Goal: Task Accomplishment & Management: Use online tool/utility

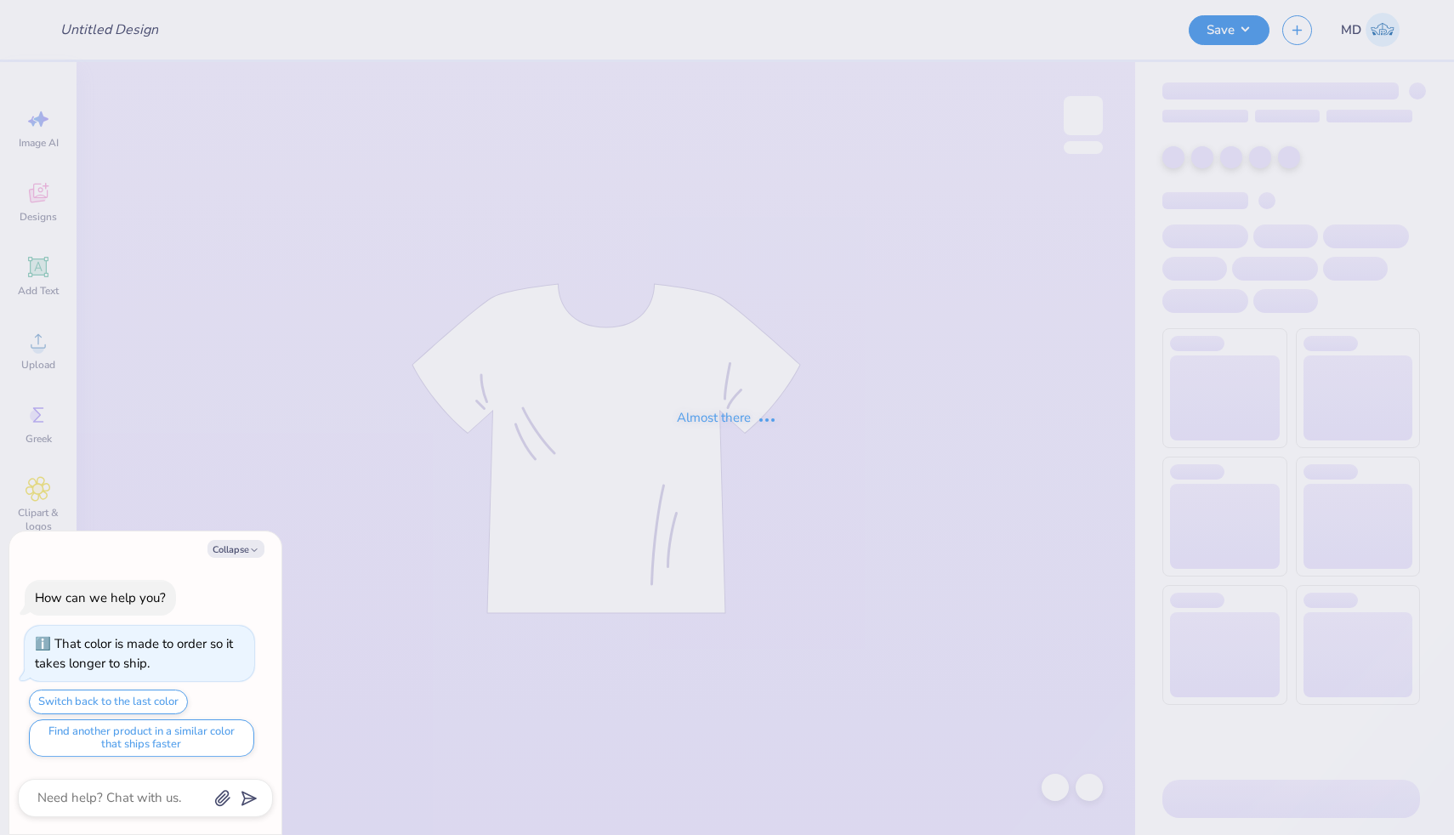
type textarea "x"
type input "FPS239923"
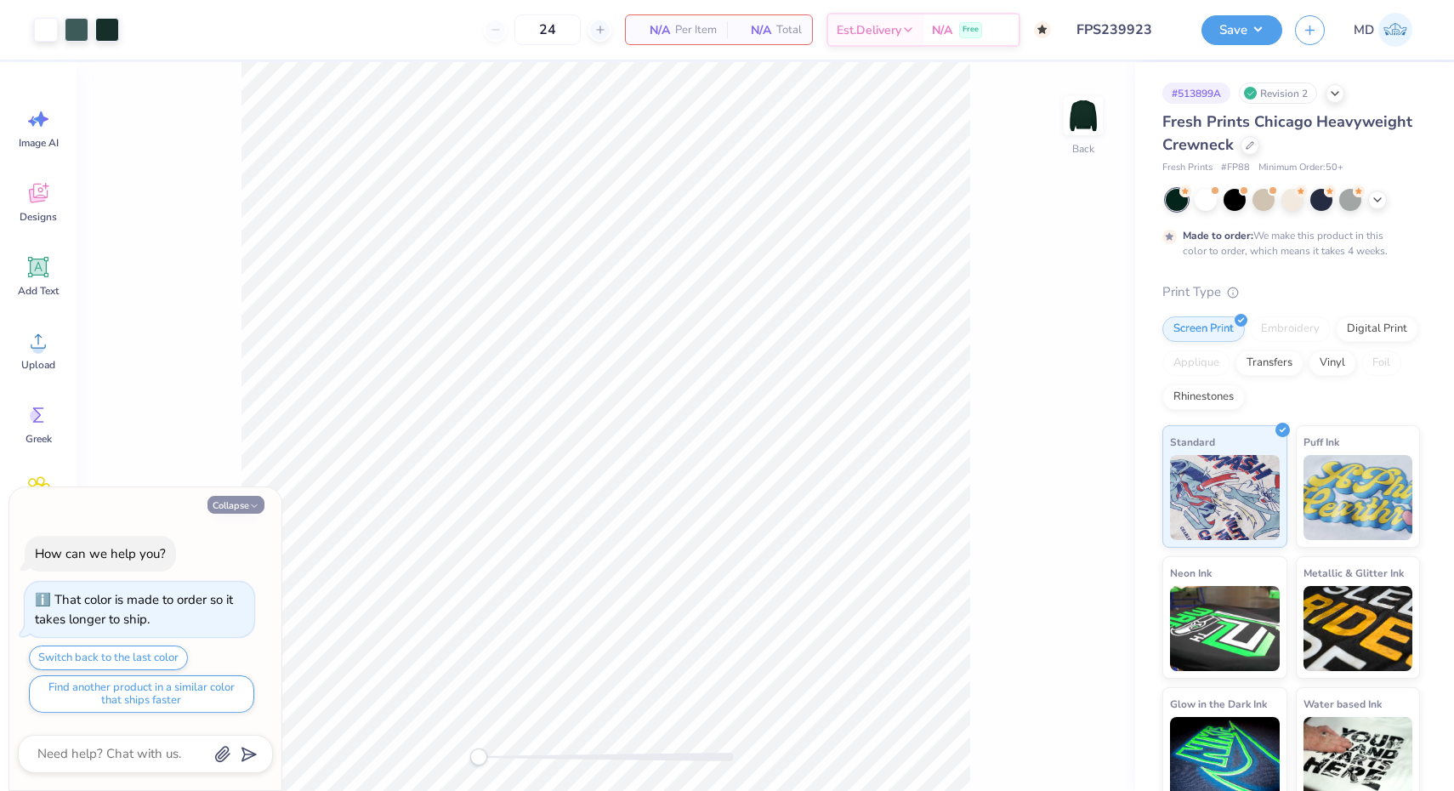
click at [244, 504] on button "Collapse" at bounding box center [236, 505] width 57 height 18
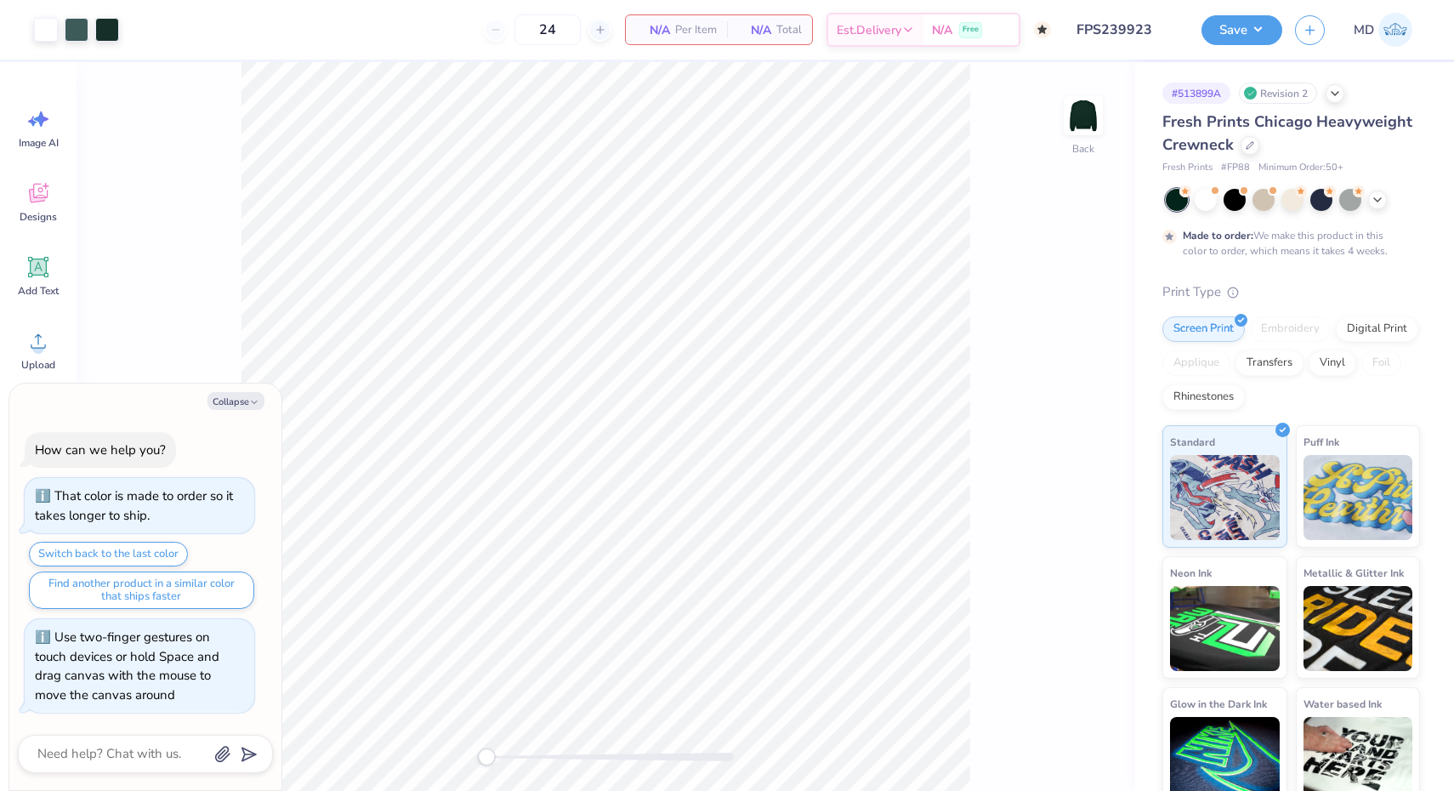
click at [487, 758] on div "Accessibility label" at bounding box center [486, 757] width 17 height 17
click at [228, 398] on button "Collapse" at bounding box center [236, 401] width 57 height 18
type textarea "x"
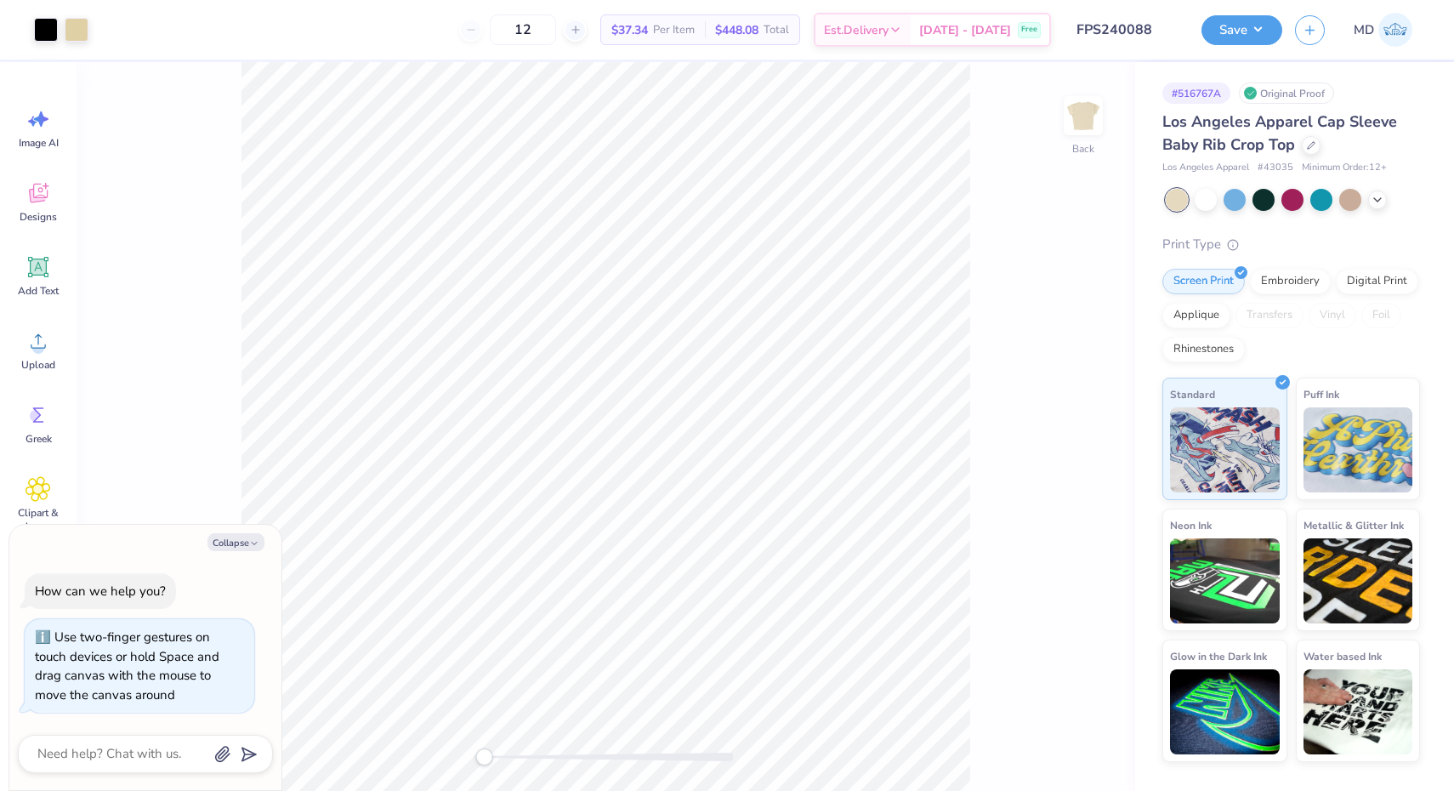
click at [484, 757] on div "Accessibility label" at bounding box center [483, 757] width 17 height 17
click at [249, 540] on icon "button" at bounding box center [254, 543] width 10 height 10
type textarea "x"
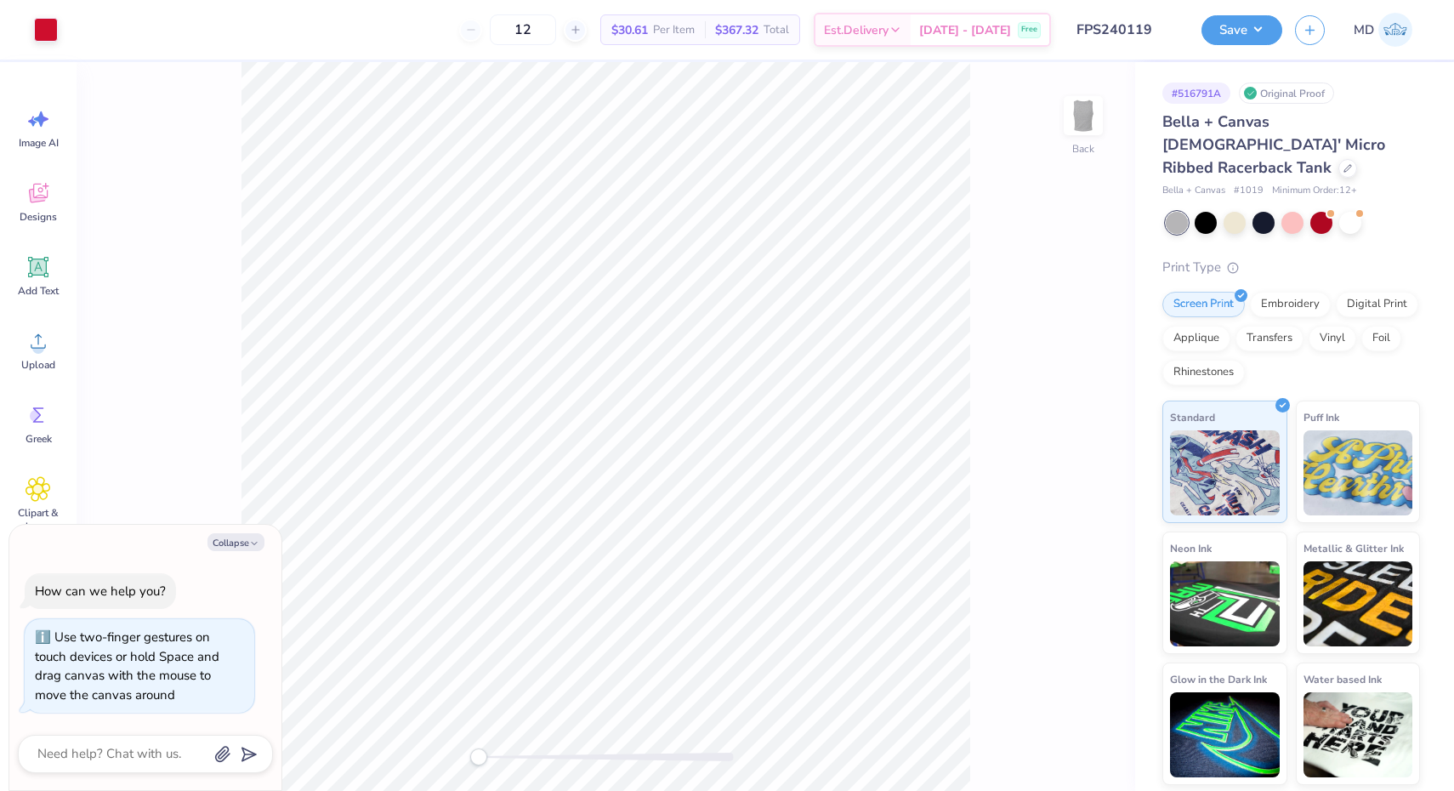
drag, startPoint x: 481, startPoint y: 756, endPoint x: 471, endPoint y: 757, distance: 9.4
click at [471, 757] on div "Accessibility label" at bounding box center [478, 757] width 17 height 17
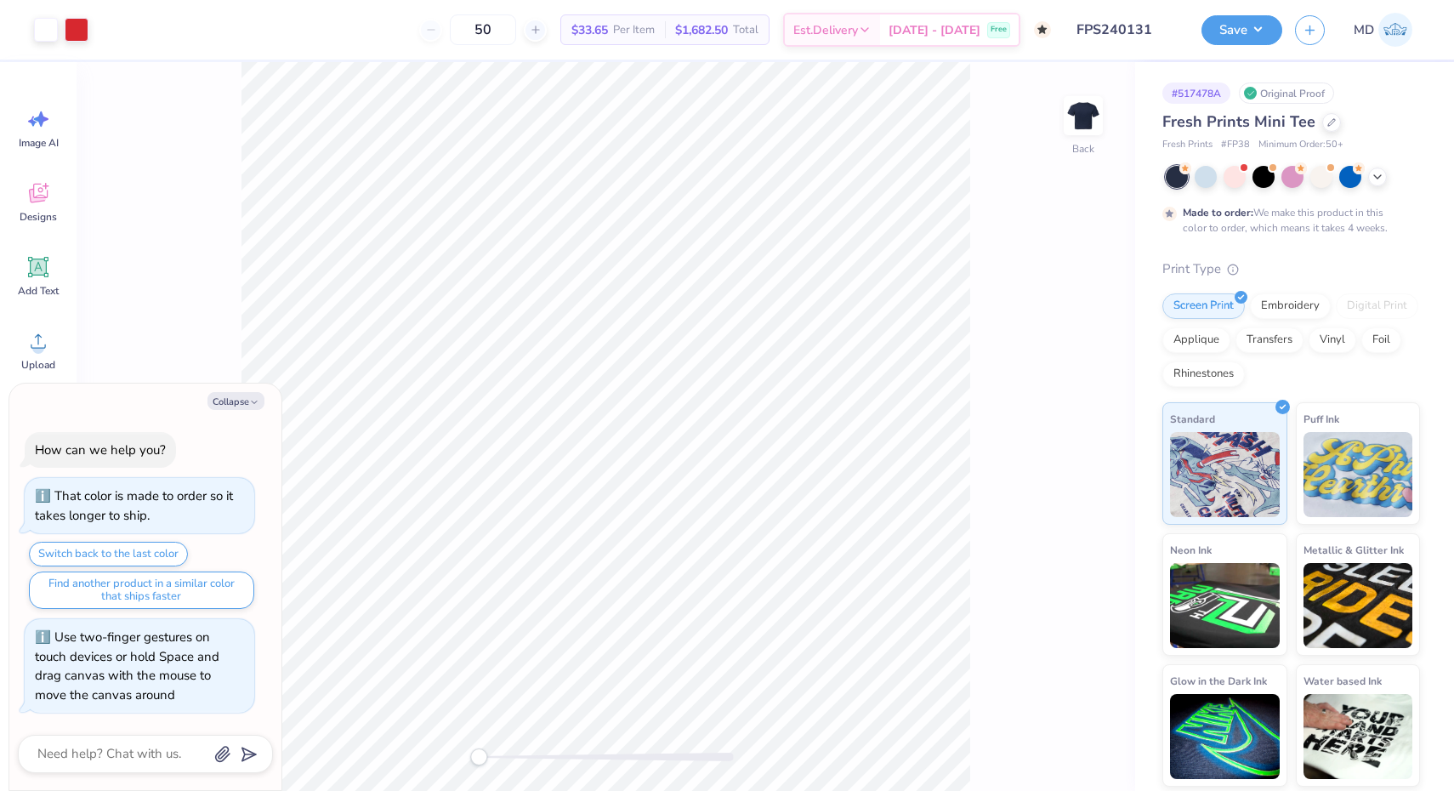
click at [479, 760] on div "Accessibility label" at bounding box center [478, 757] width 17 height 17
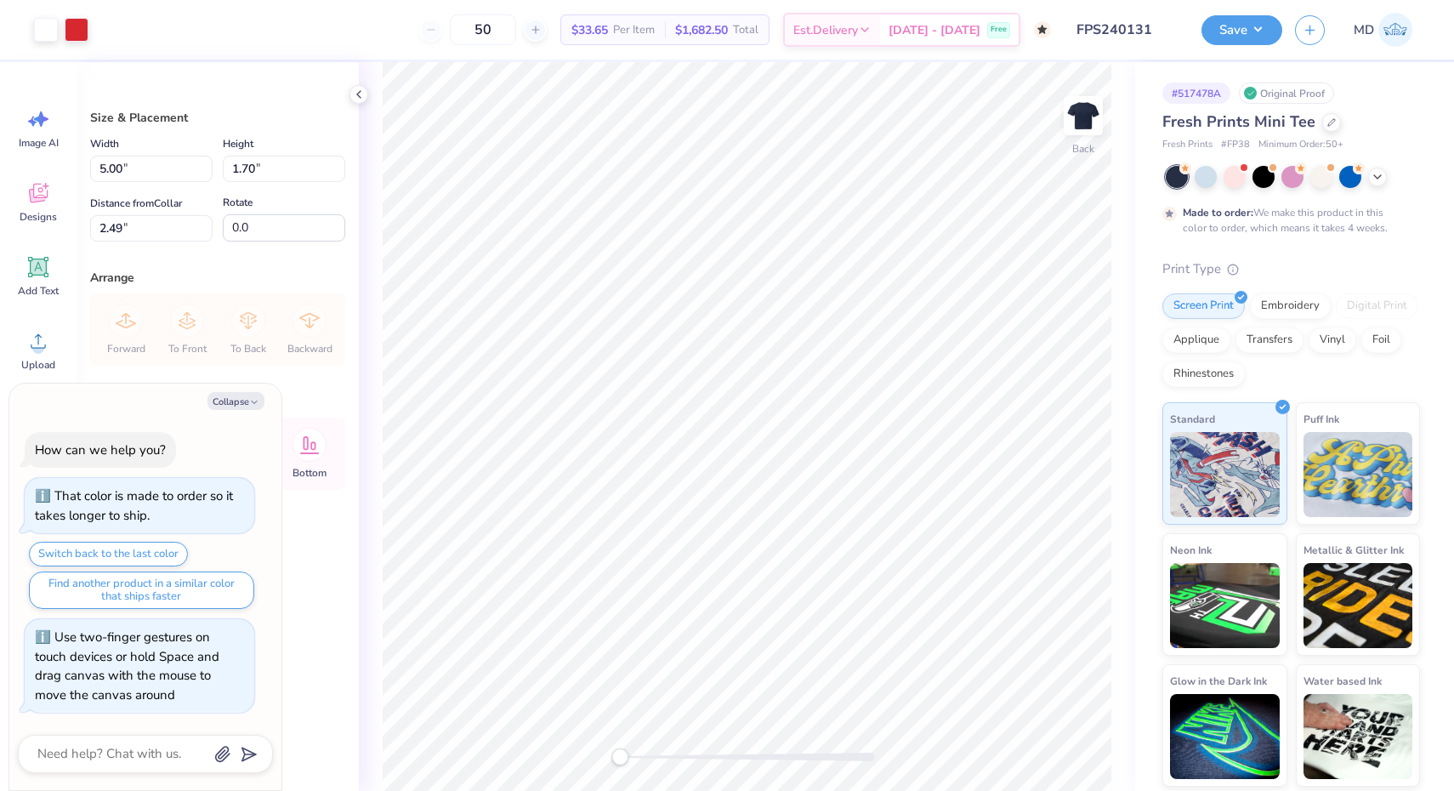
type textarea "x"
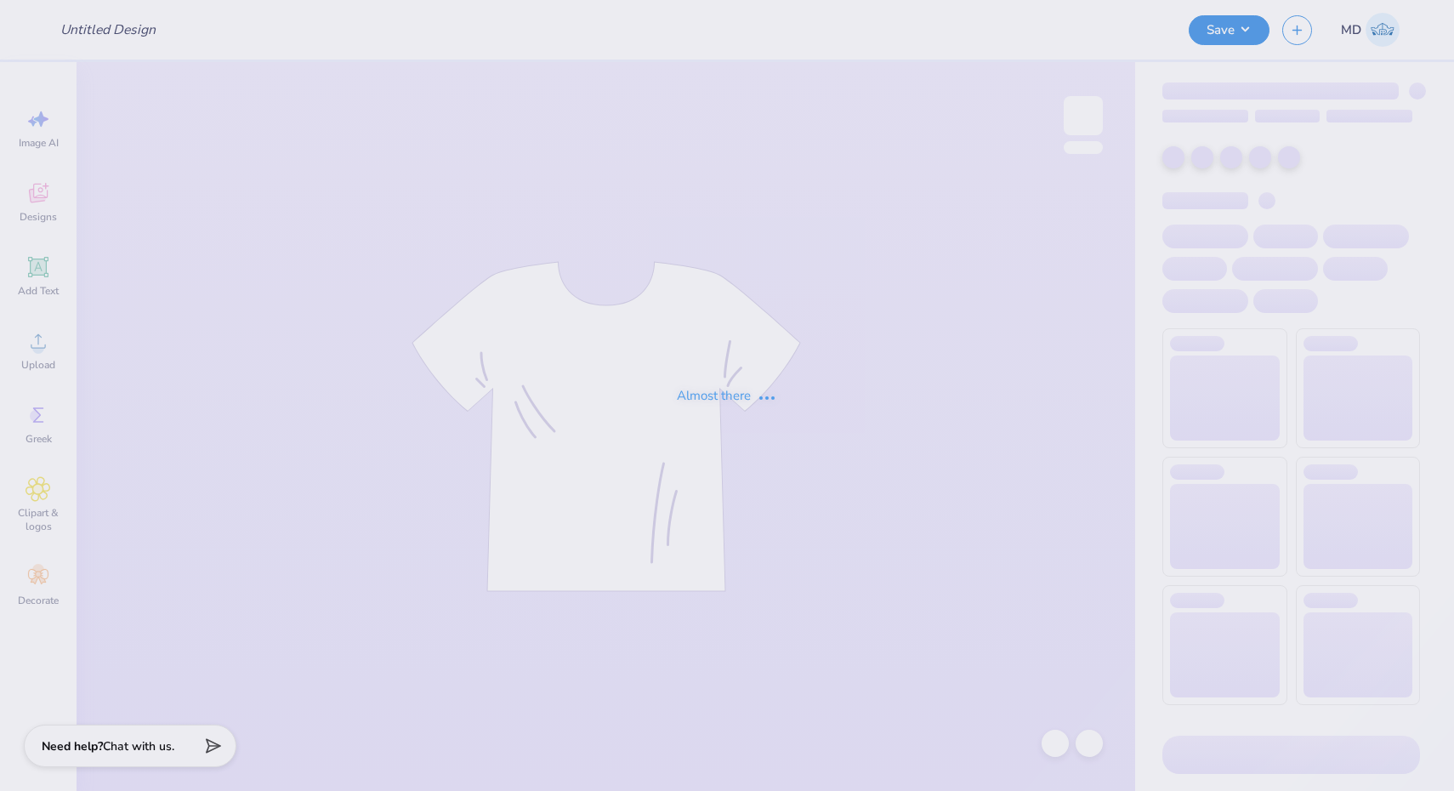
type input "FPS240267"
type input "FPS240460"
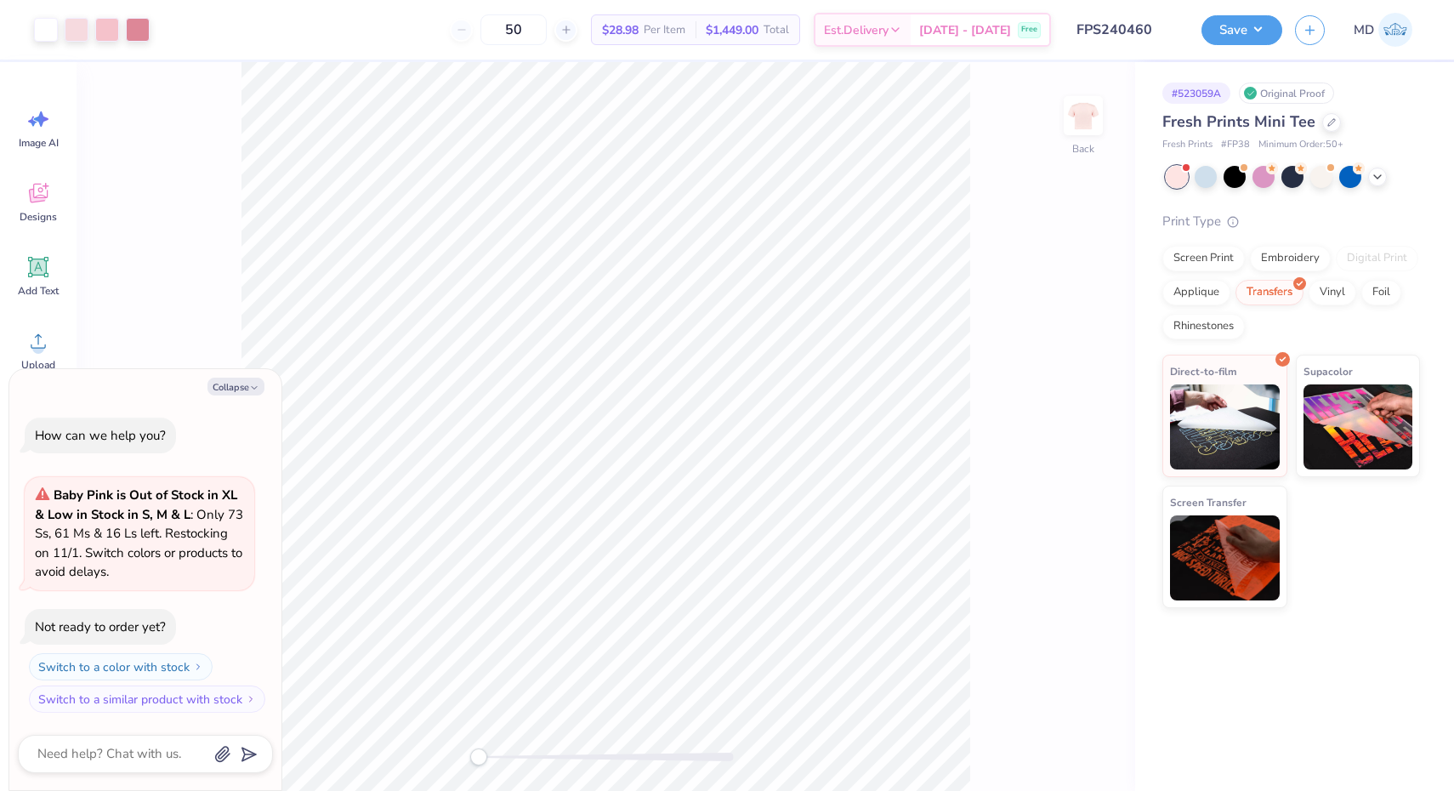
type textarea "x"
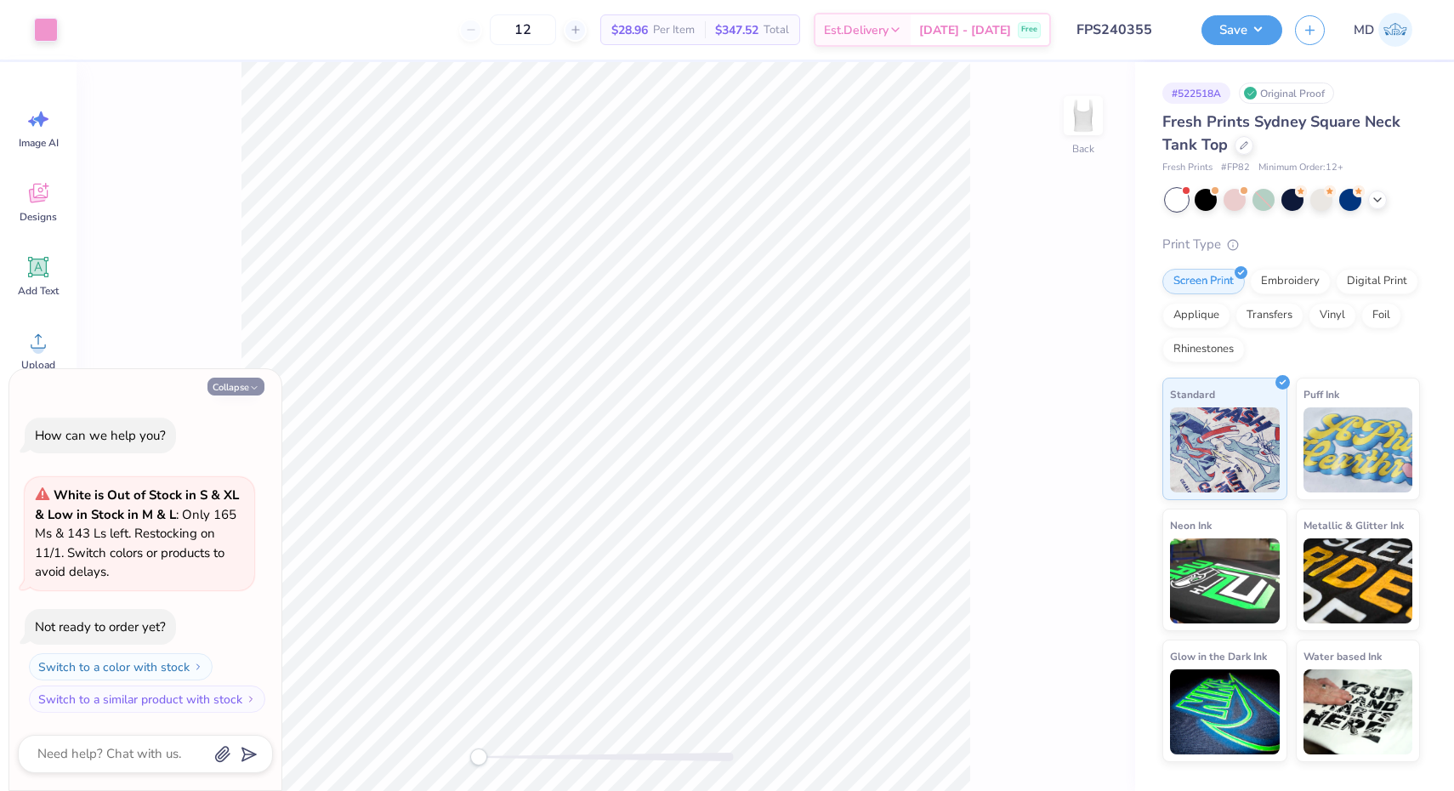
click at [242, 387] on button "Collapse" at bounding box center [236, 387] width 57 height 18
type textarea "x"
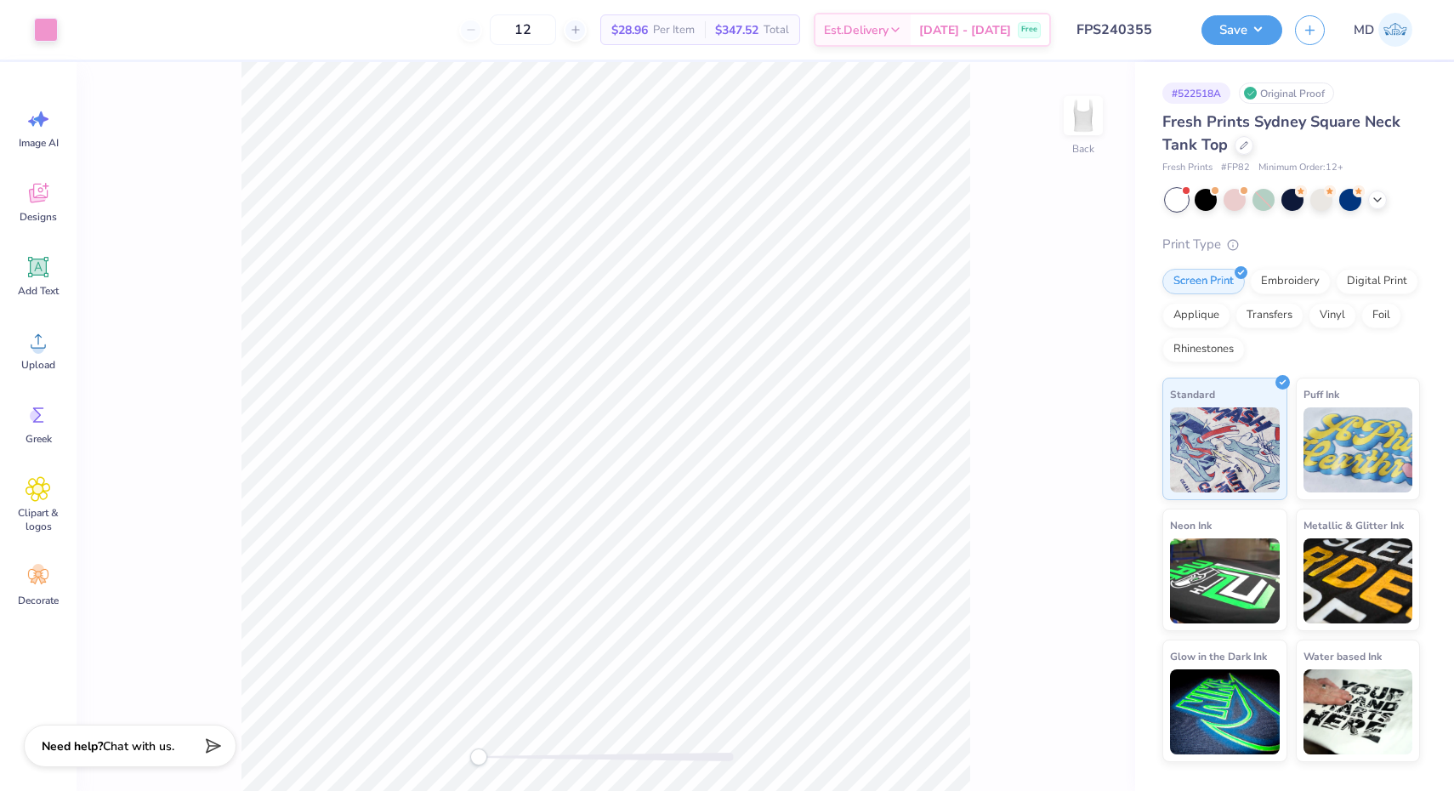
click at [464, 754] on div "Back" at bounding box center [606, 426] width 1059 height 729
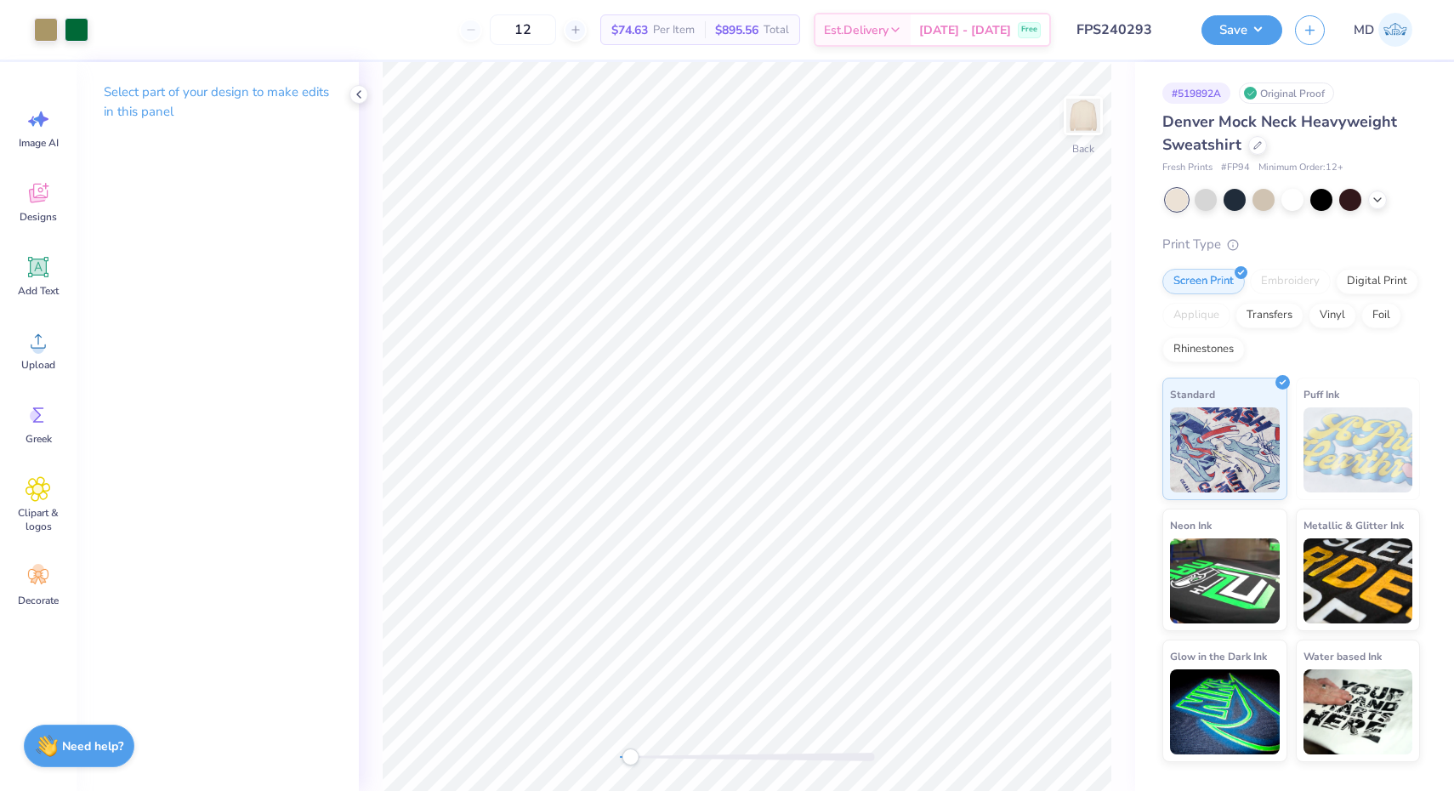
drag, startPoint x: 620, startPoint y: 756, endPoint x: 630, endPoint y: 757, distance: 10.2
click at [630, 757] on div "Accessibility label" at bounding box center [630, 757] width 17 height 17
click at [627, 763] on div "Accessibility label" at bounding box center [626, 757] width 17 height 17
click at [359, 94] on icon at bounding box center [359, 95] width 14 height 14
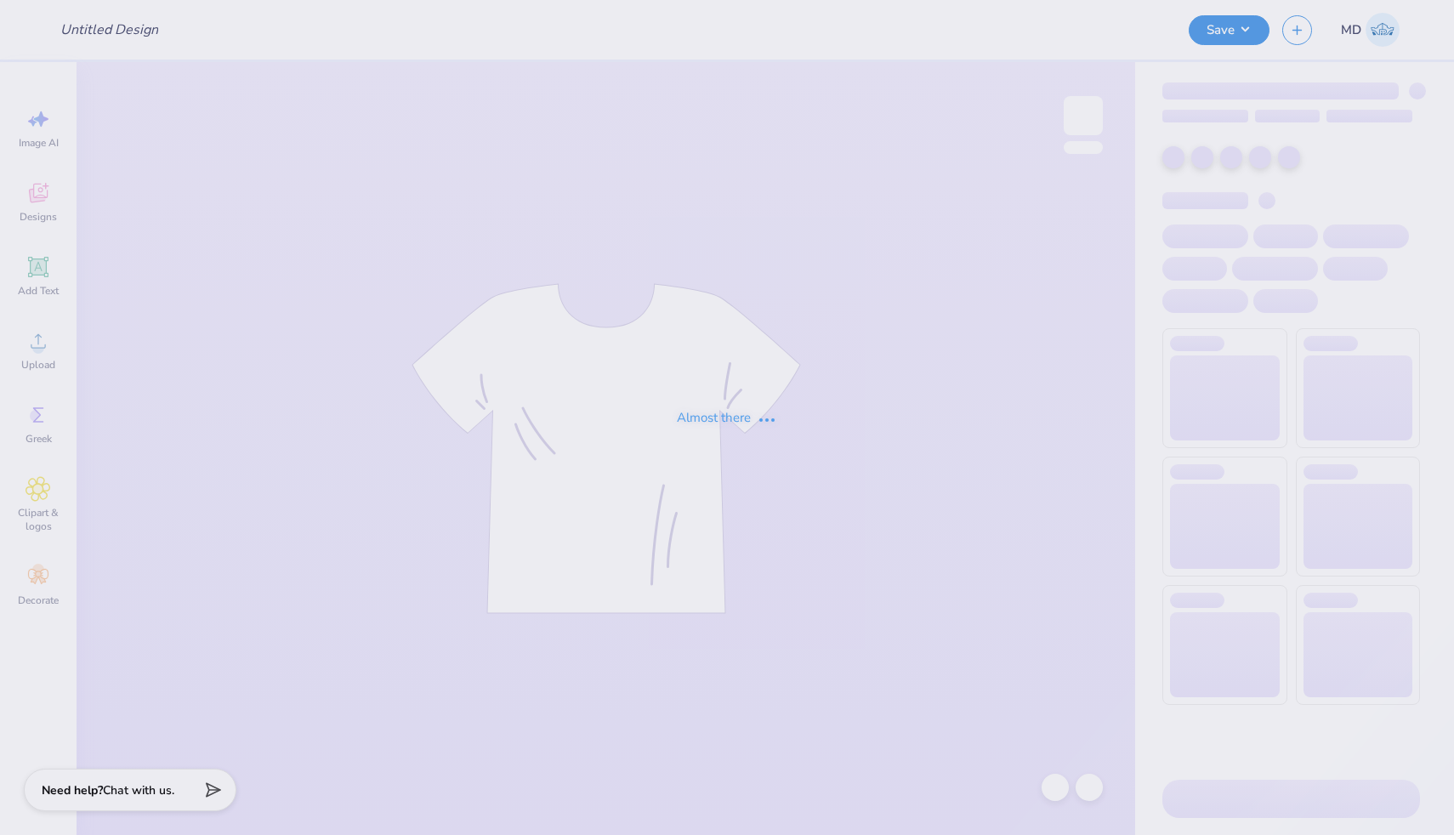
type input "FPS240289"
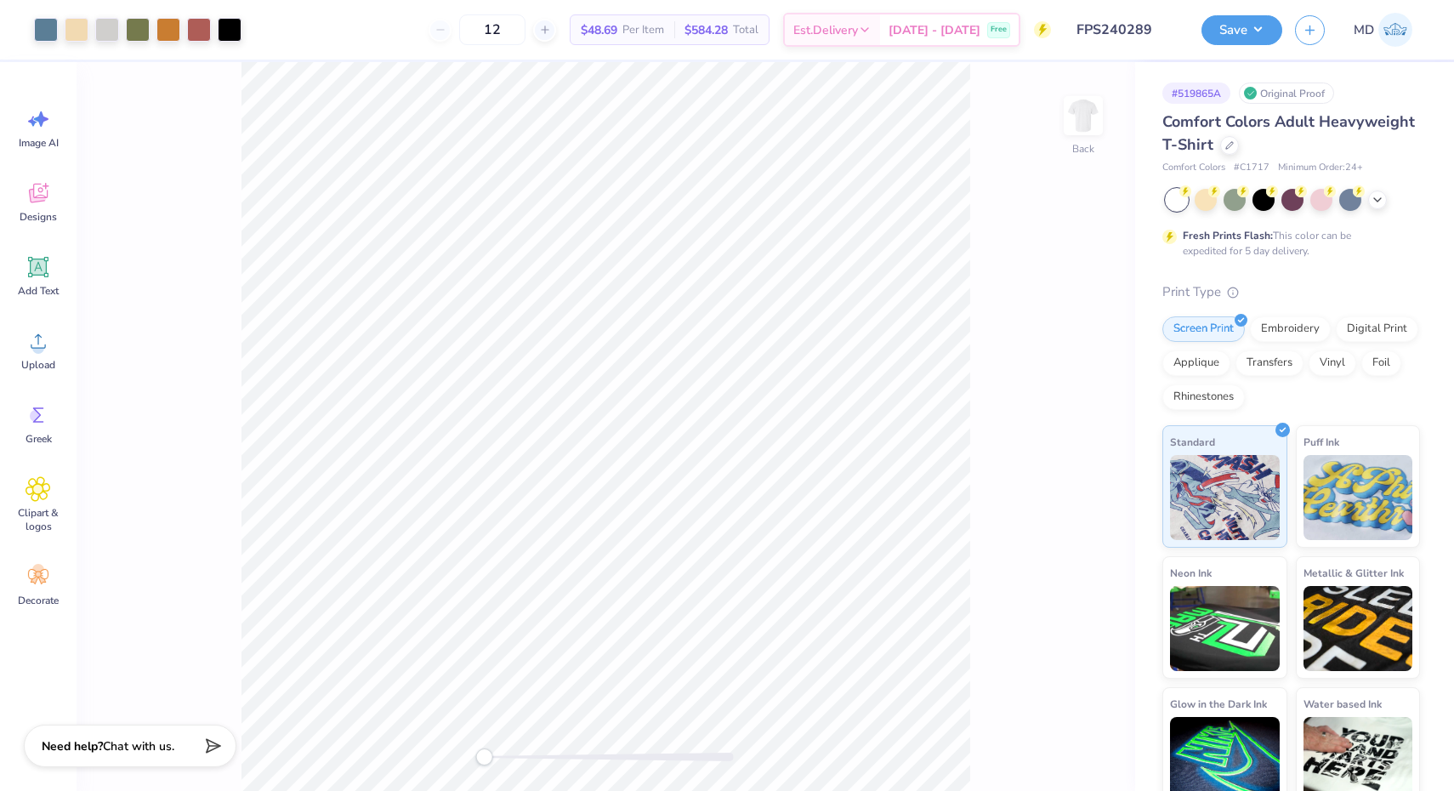
click at [484, 758] on div "Accessibility label" at bounding box center [483, 757] width 17 height 17
drag, startPoint x: 481, startPoint y: 754, endPoint x: 498, endPoint y: 754, distance: 17.9
click at [498, 754] on div "Accessibility label" at bounding box center [496, 757] width 17 height 17
drag, startPoint x: 524, startPoint y: 761, endPoint x: 498, endPoint y: 764, distance: 26.5
click at [498, 764] on div "Accessibility label" at bounding box center [497, 757] width 17 height 17
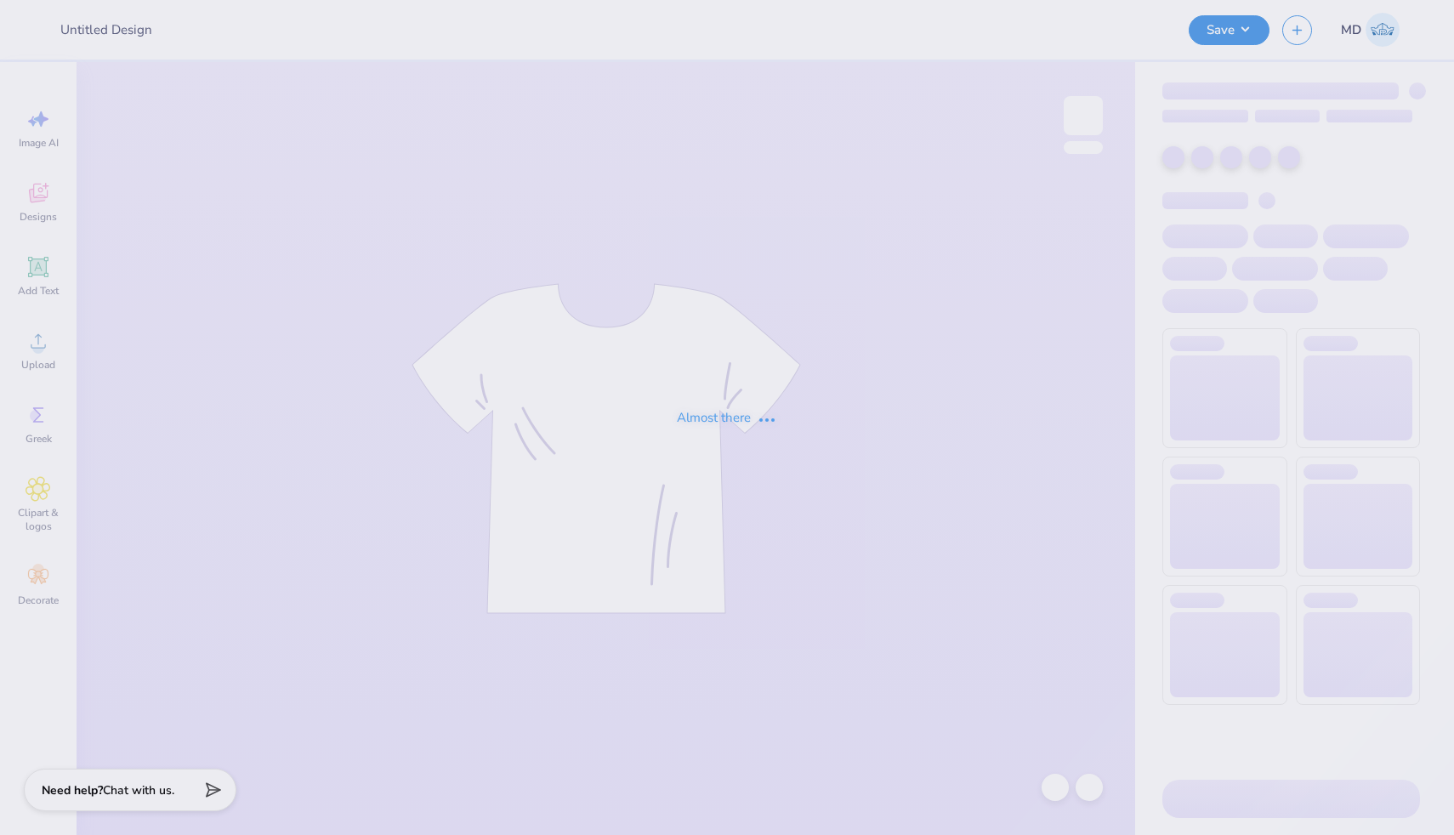
type input "FPS240407"
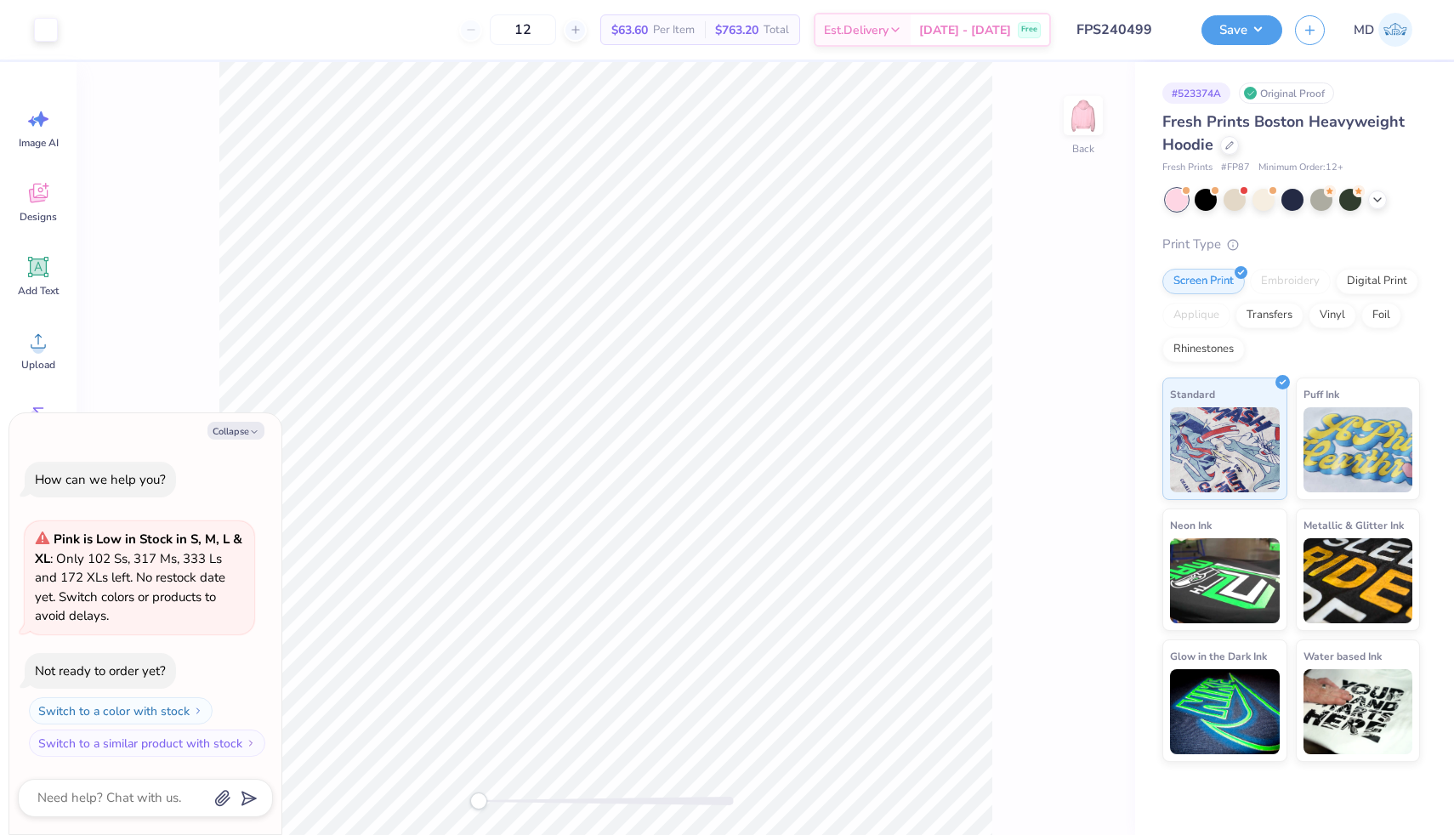
type textarea "x"
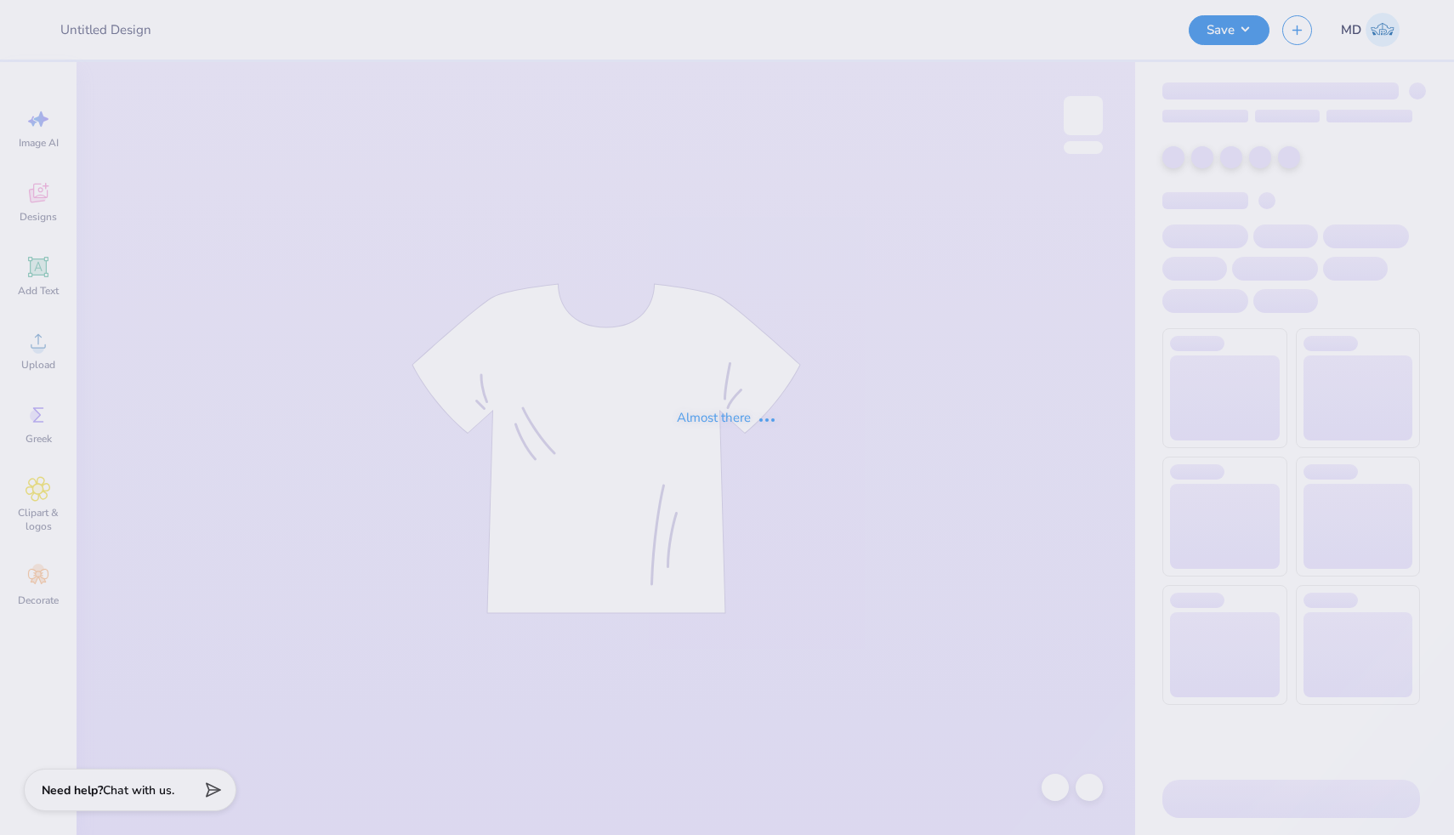
type input "FPS240412"
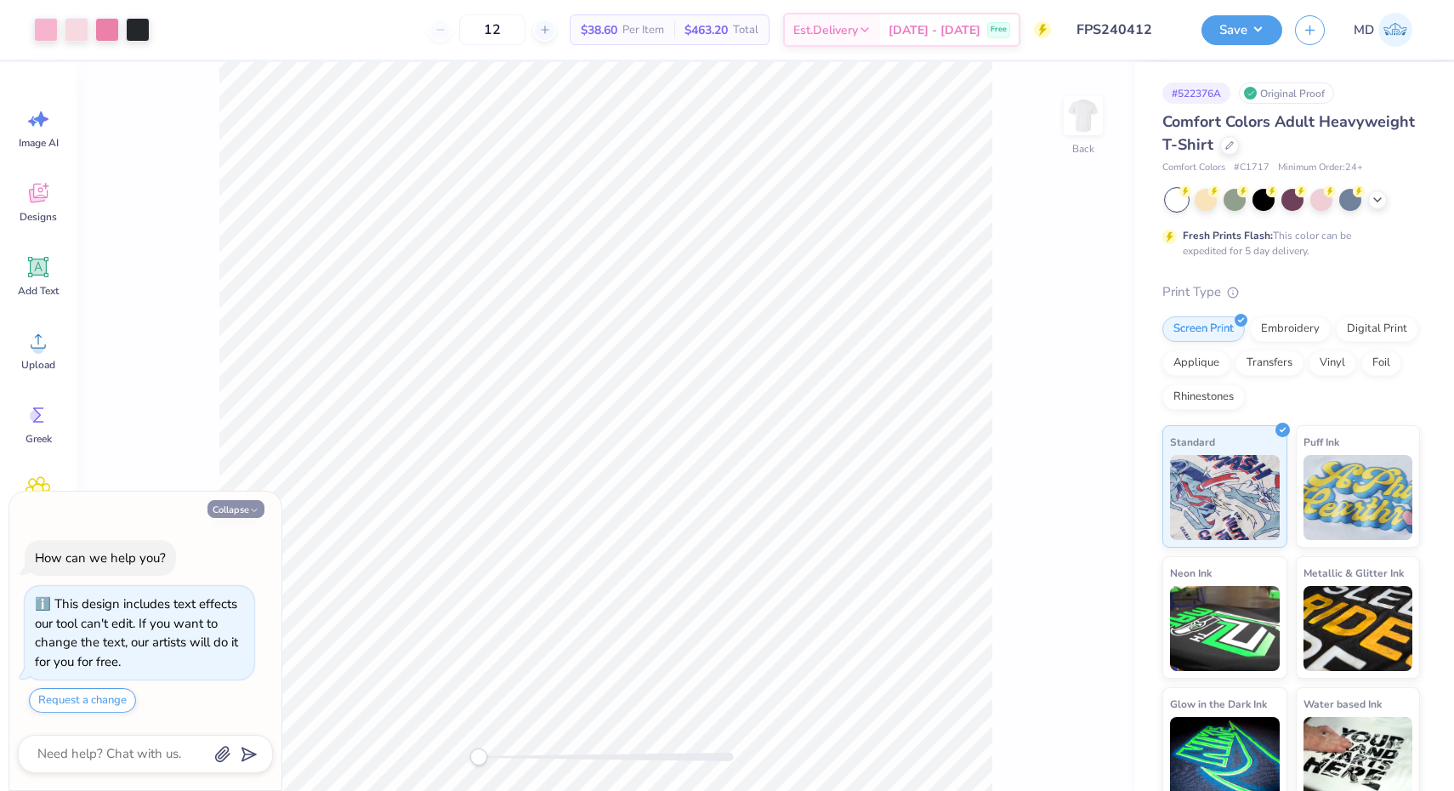
click at [237, 506] on button "Collapse" at bounding box center [236, 509] width 57 height 18
click at [237, 512] on button "Collapse" at bounding box center [236, 509] width 57 height 18
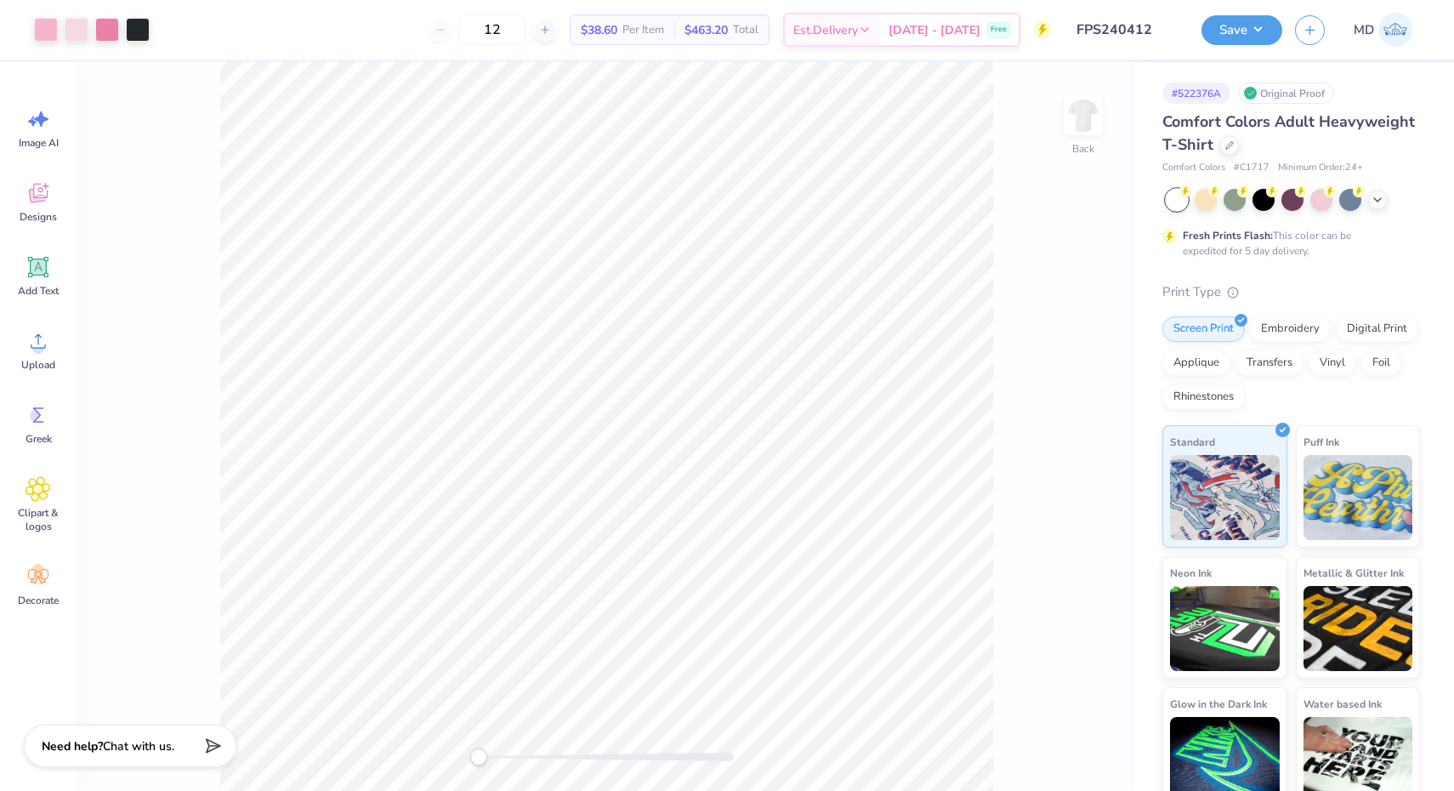
click at [240, 510] on button "Collapse" at bounding box center [236, 509] width 57 height 18
click at [483, 755] on div "Accessibility label" at bounding box center [478, 757] width 17 height 17
type textarea "x"
click at [469, 757] on div "Back" at bounding box center [606, 426] width 1059 height 729
click at [508, 760] on div at bounding box center [606, 757] width 255 height 9
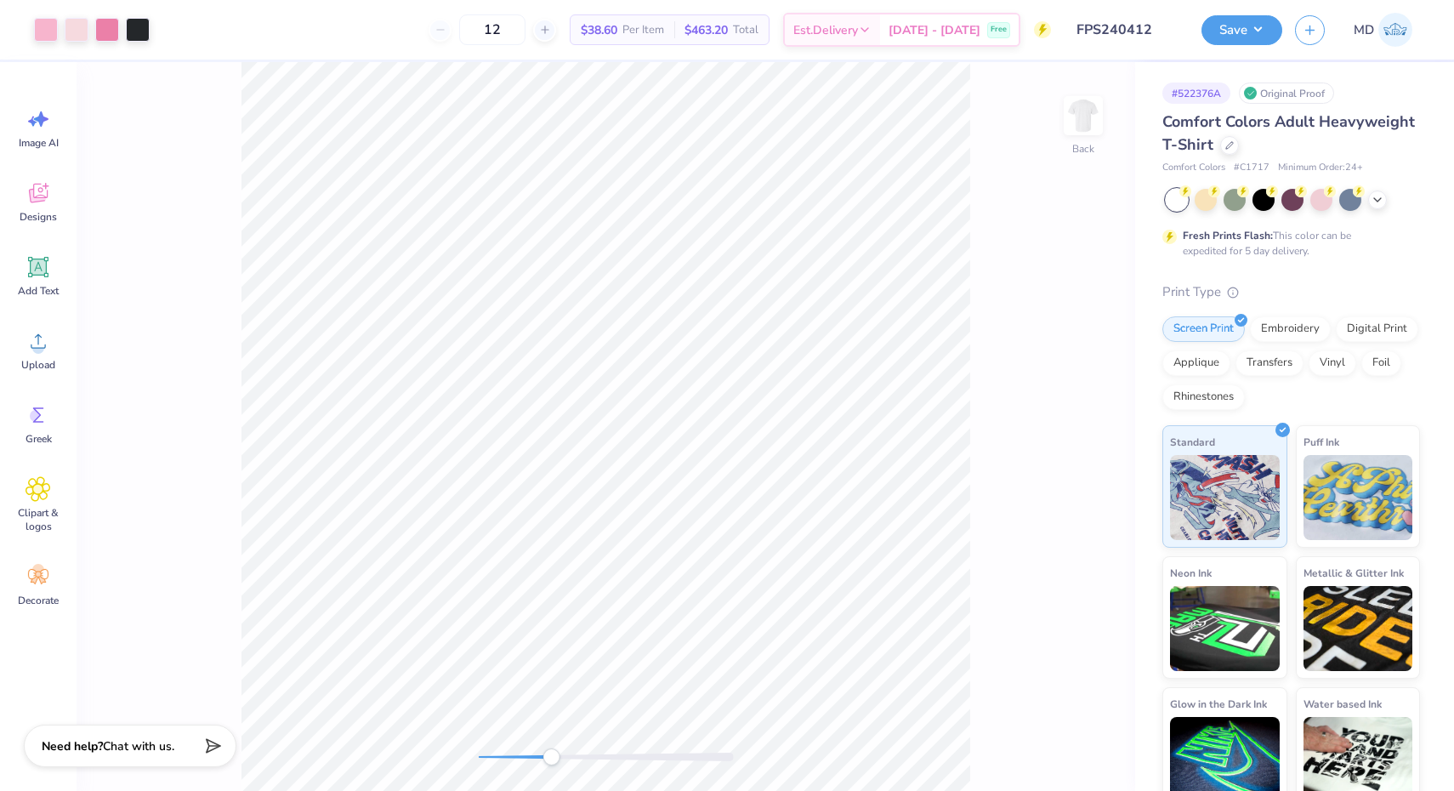
click at [504, 760] on div at bounding box center [606, 757] width 255 height 9
click at [535, 756] on div at bounding box center [606, 757] width 255 height 9
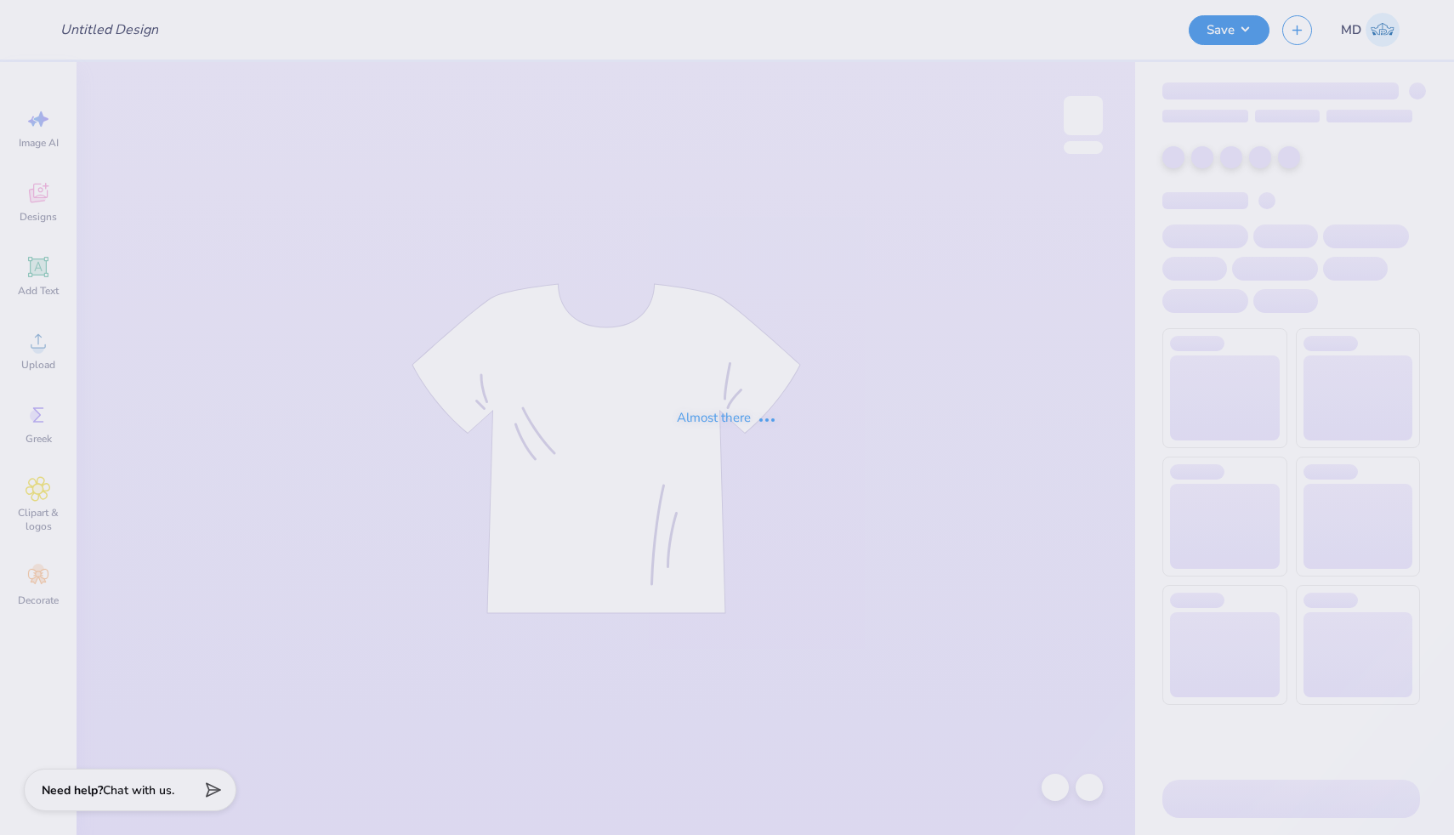
type input "FPS240391"
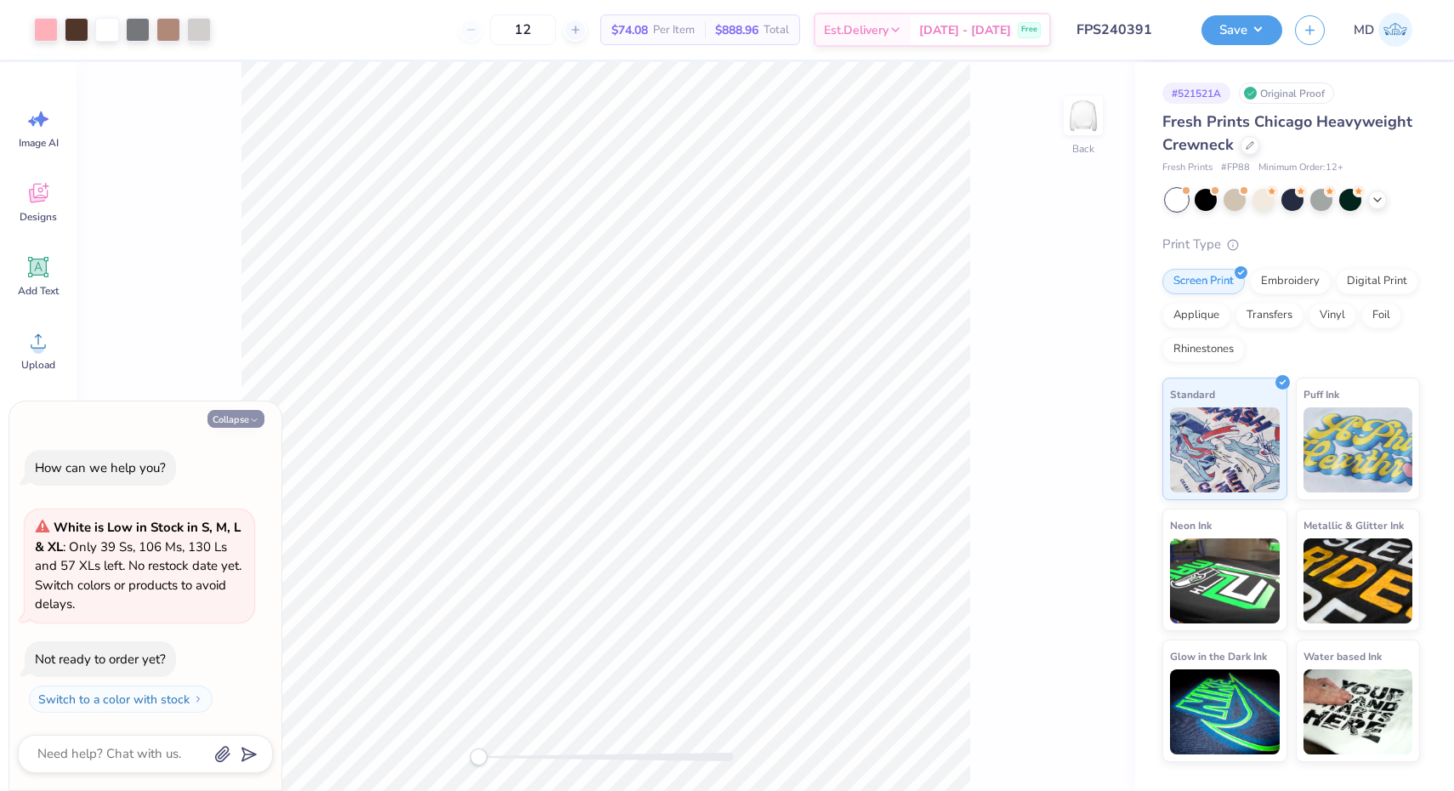
click at [238, 419] on button "Collapse" at bounding box center [236, 419] width 57 height 18
type textarea "x"
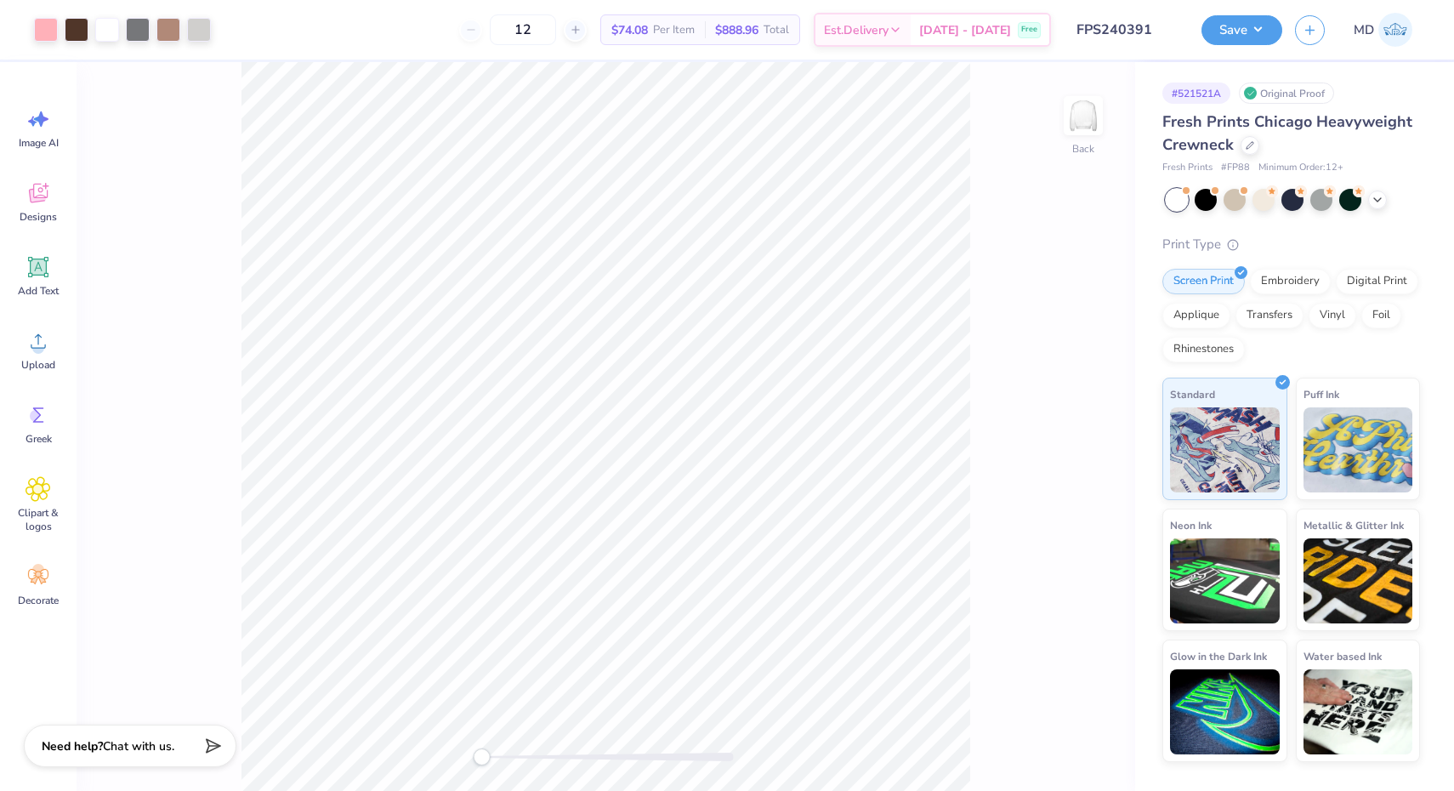
click at [481, 754] on div "Accessibility label" at bounding box center [481, 757] width 17 height 17
drag, startPoint x: 478, startPoint y: 760, endPoint x: 502, endPoint y: 760, distance: 23.8
click at [502, 760] on div "Accessibility label" at bounding box center [501, 757] width 17 height 17
click at [490, 756] on div "Accessibility label" at bounding box center [489, 757] width 17 height 17
drag, startPoint x: 490, startPoint y: 760, endPoint x: 508, endPoint y: 760, distance: 17.9
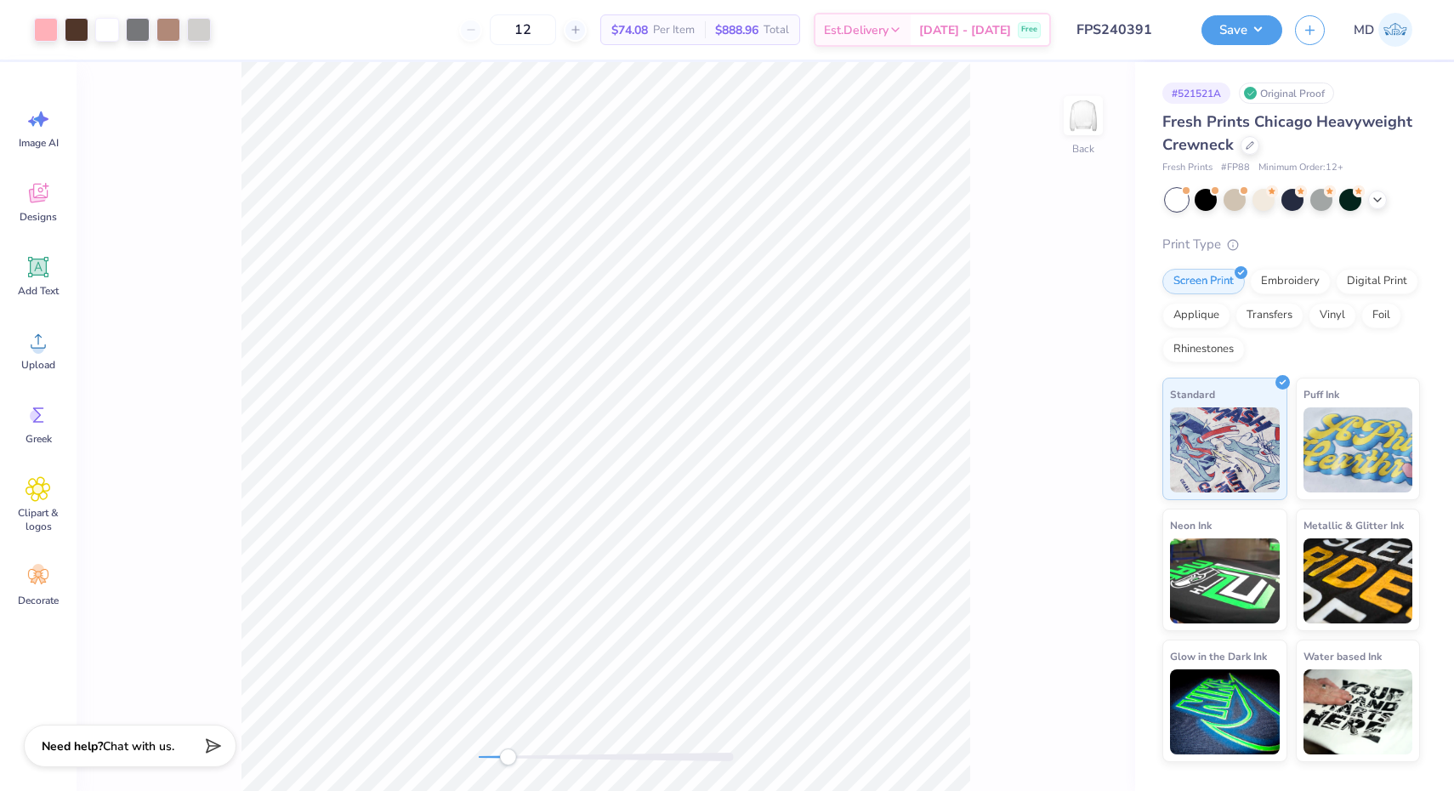
click at [508, 760] on div "Accessibility label" at bounding box center [507, 757] width 17 height 17
drag, startPoint x: 505, startPoint y: 760, endPoint x: 480, endPoint y: 763, distance: 25.7
click at [480, 763] on div "Accessibility label" at bounding box center [479, 757] width 17 height 17
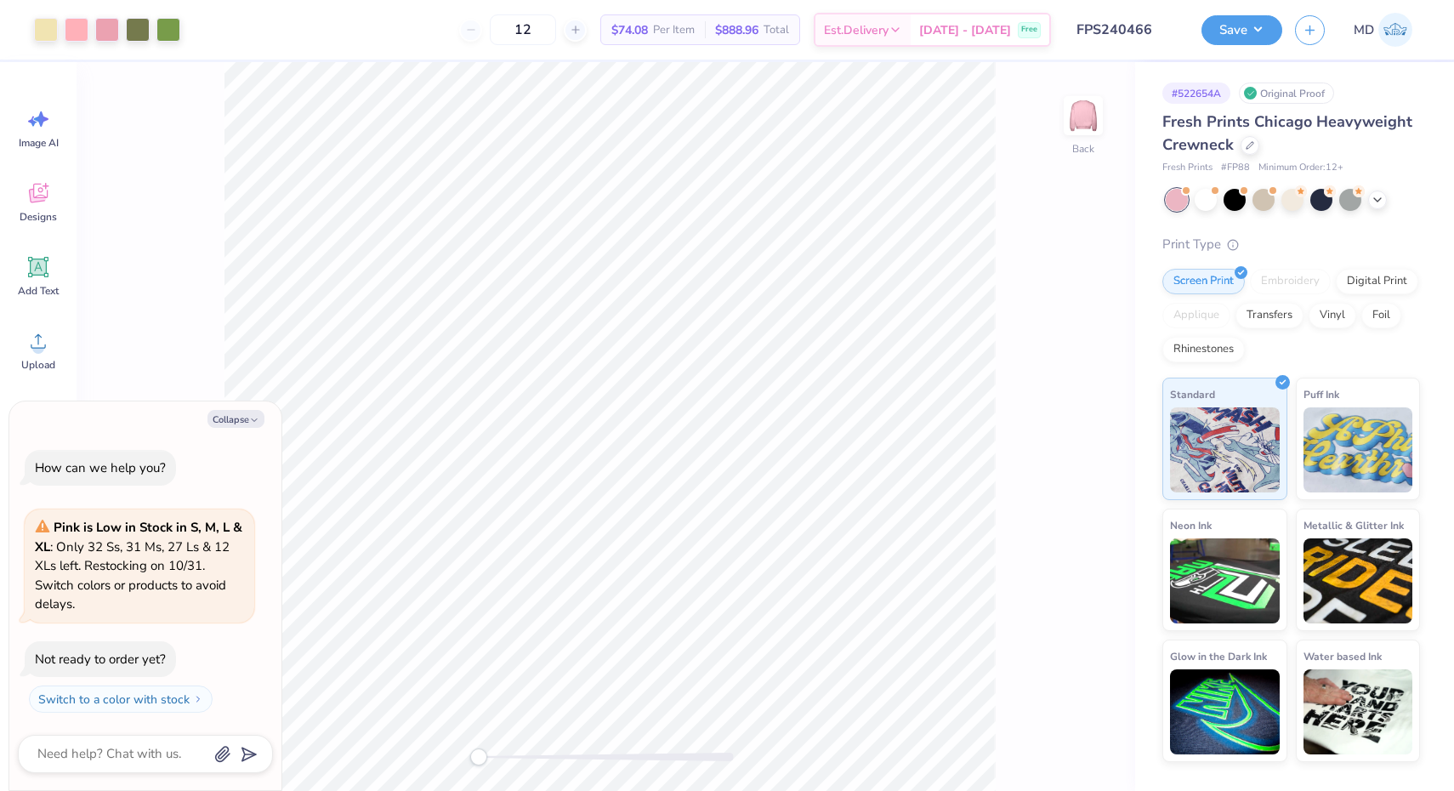
type textarea "x"
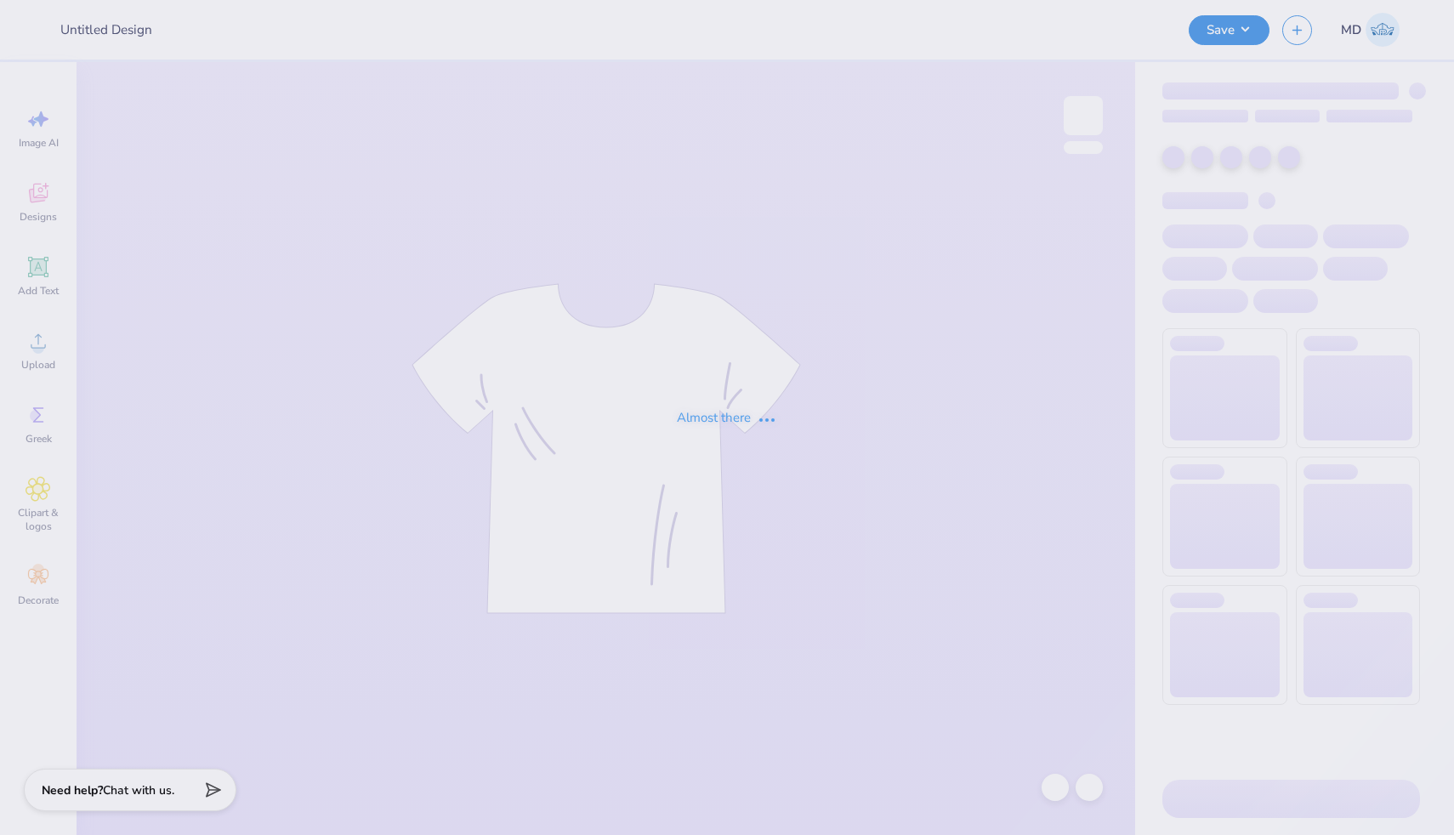
type input "FPS240361"
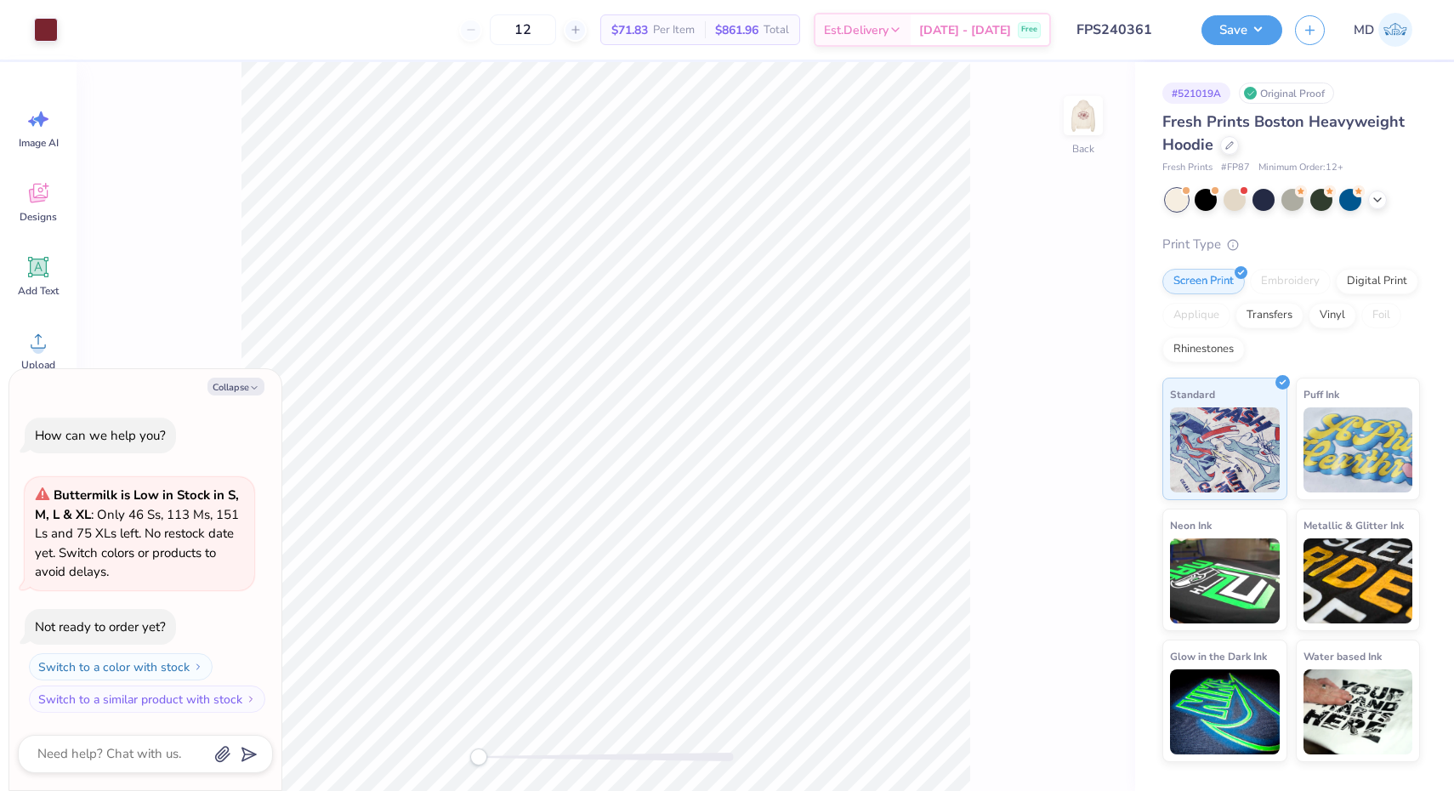
click at [470, 752] on div "Accessibility label" at bounding box center [478, 757] width 17 height 17
click at [1083, 112] on img at bounding box center [1084, 116] width 68 height 68
drag, startPoint x: 475, startPoint y: 757, endPoint x: 489, endPoint y: 760, distance: 14.0
click at [489, 760] on div "Accessibility label" at bounding box center [489, 757] width 17 height 17
click at [230, 385] on button "Collapse" at bounding box center [236, 387] width 57 height 18
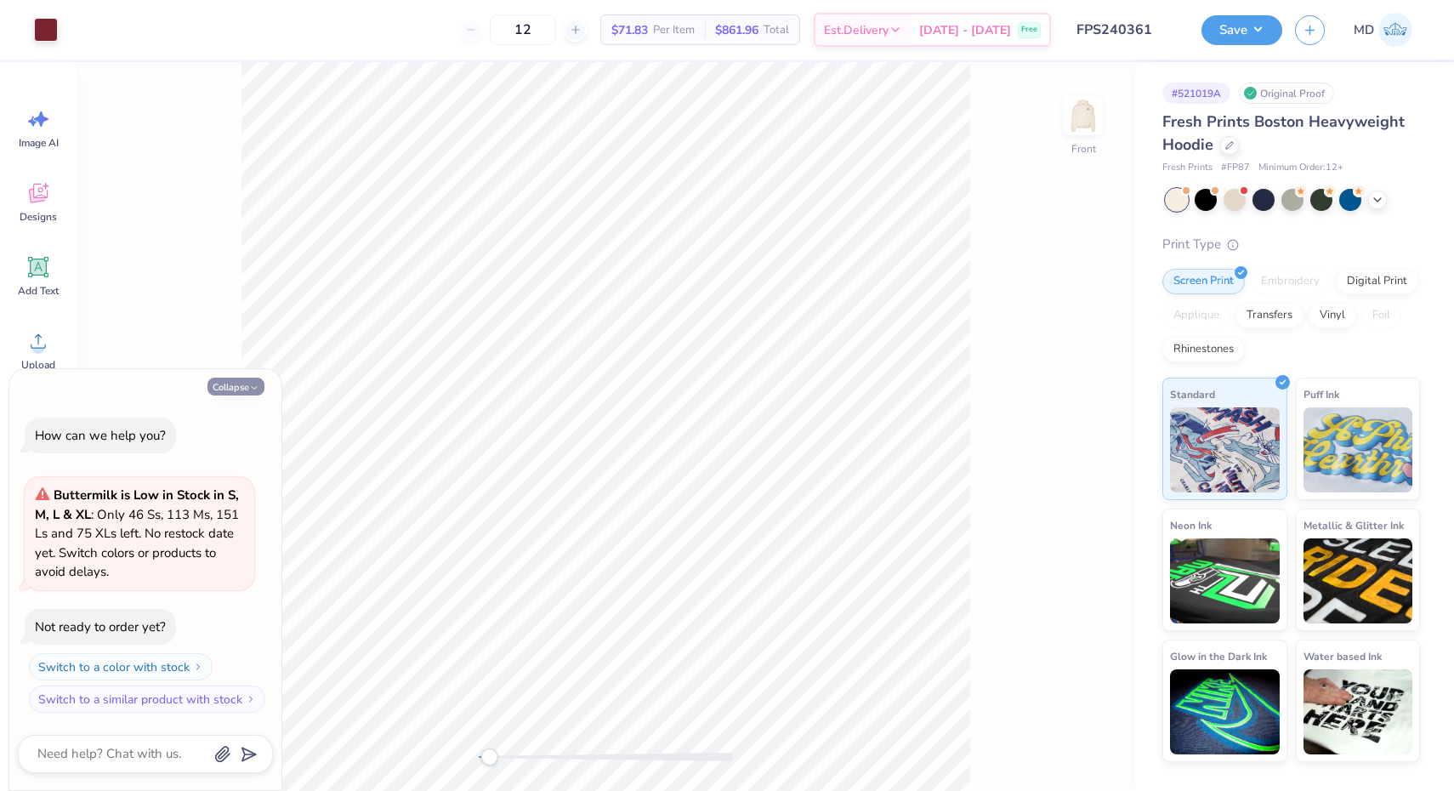
type textarea "x"
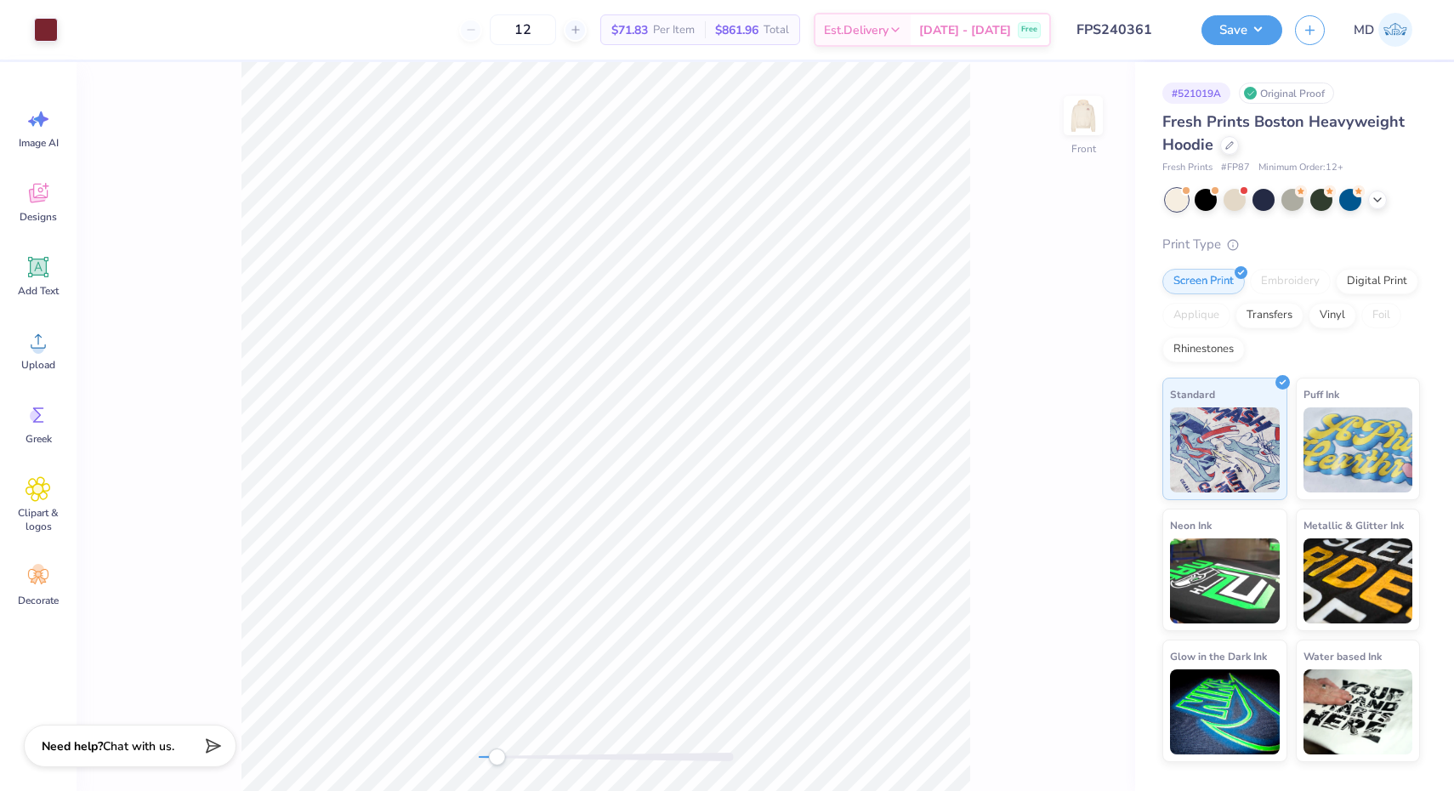
drag, startPoint x: 488, startPoint y: 754, endPoint x: 497, endPoint y: 755, distance: 8.7
click at [497, 755] on div "Accessibility label" at bounding box center [496, 757] width 17 height 17
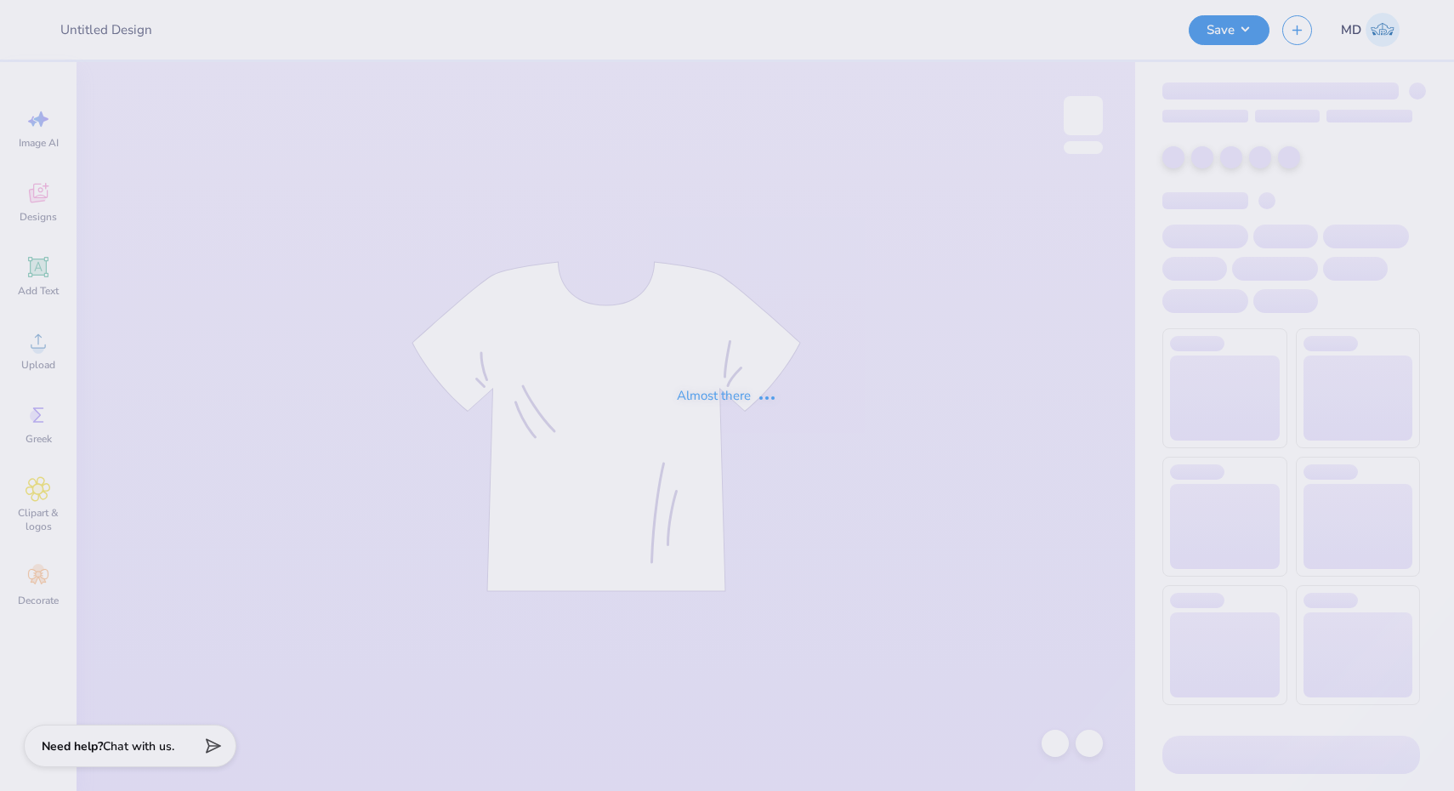
type input "FPS240293"
type input "FPS240407"
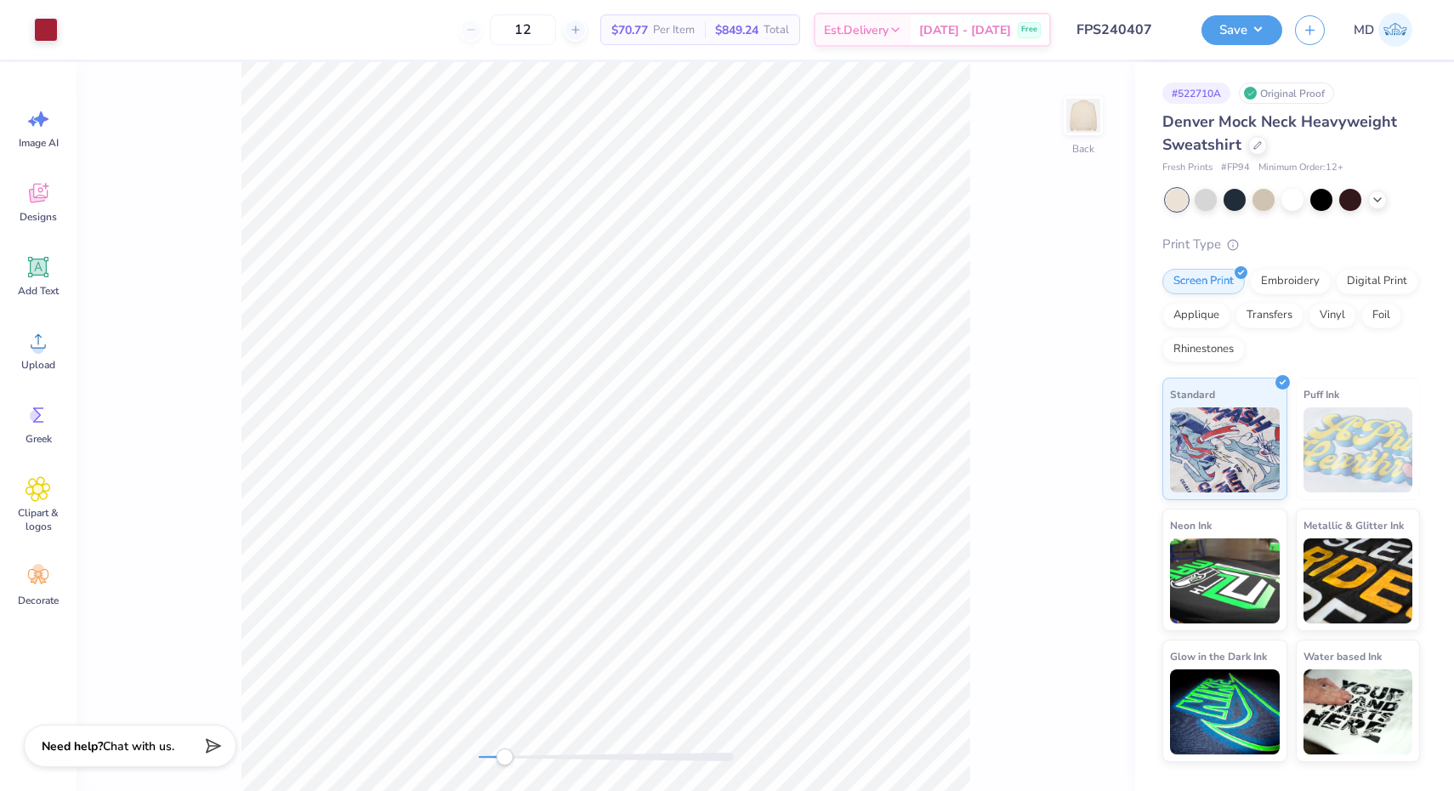
drag, startPoint x: 483, startPoint y: 756, endPoint x: 504, endPoint y: 762, distance: 22.1
click at [504, 762] on div "Accessibility label" at bounding box center [504, 757] width 17 height 17
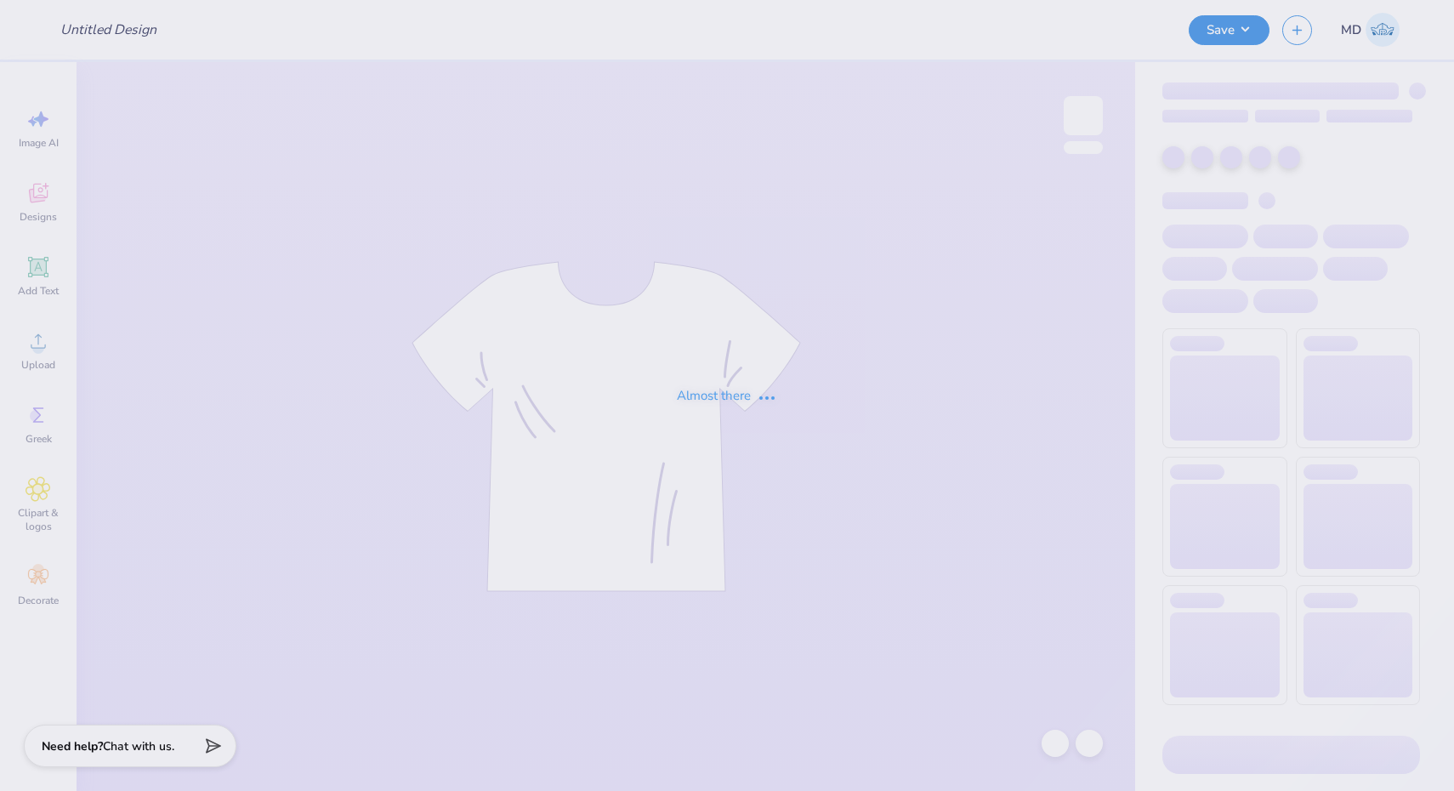
type input "FPS240460"
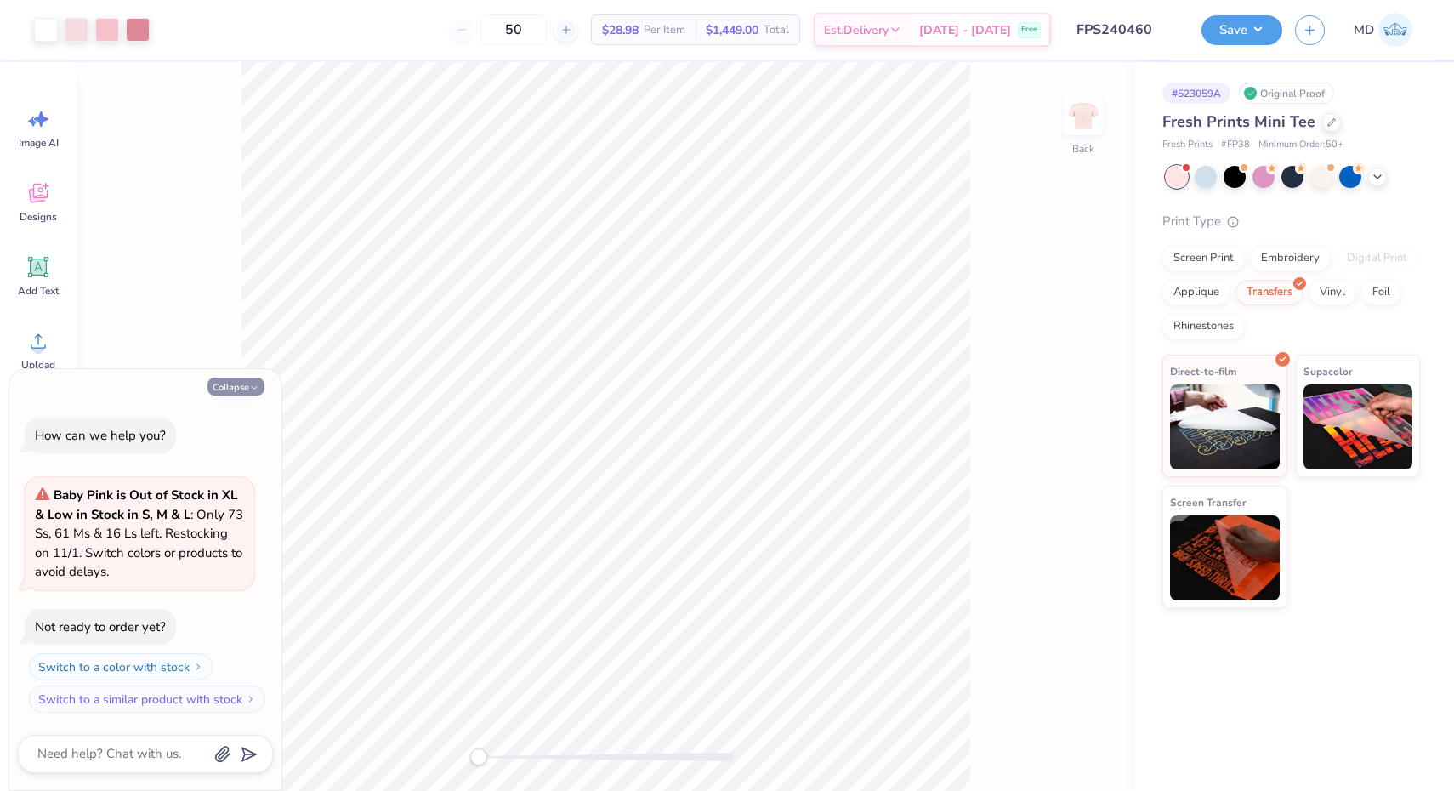
click at [252, 389] on icon "button" at bounding box center [254, 388] width 10 height 10
type textarea "x"
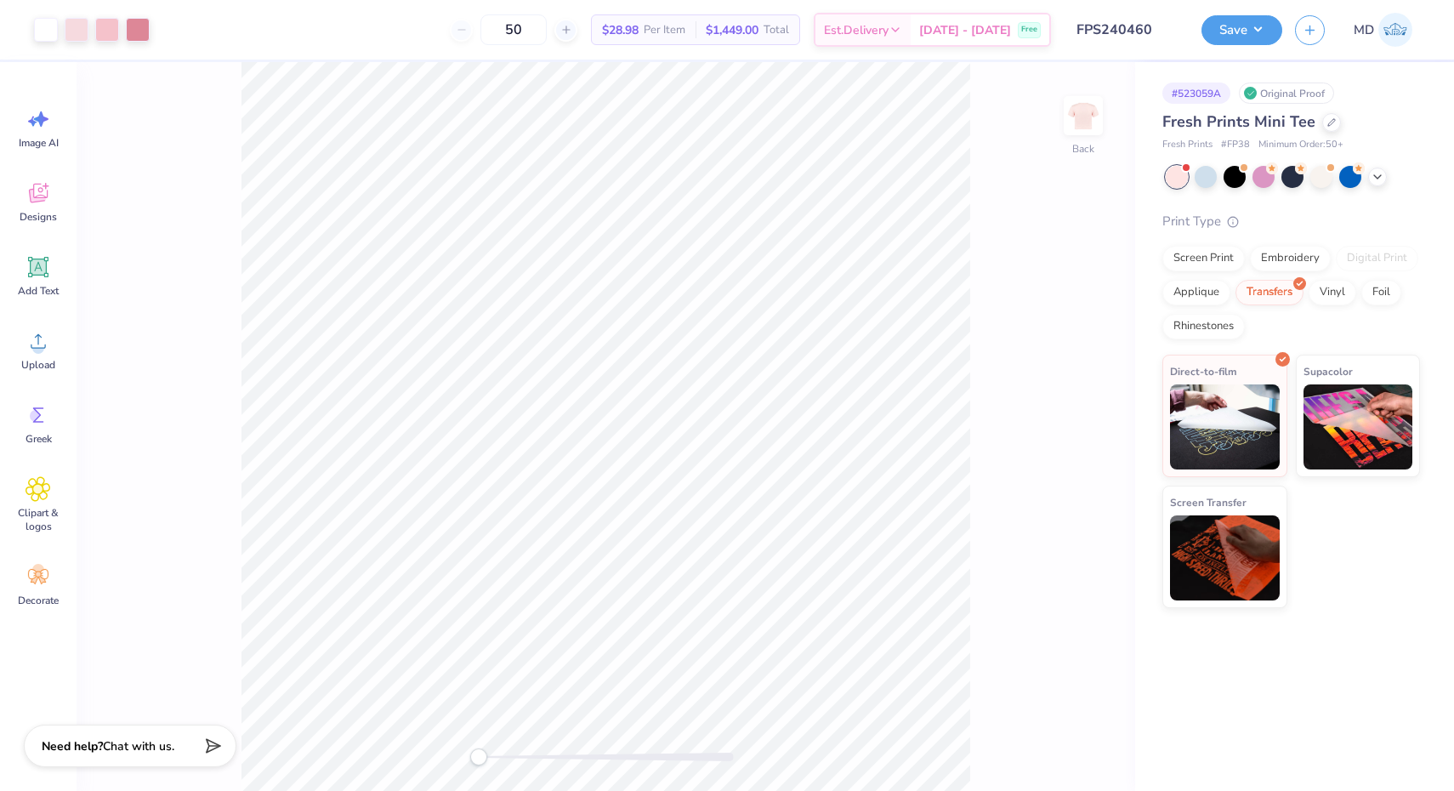
click at [447, 766] on div "Back" at bounding box center [606, 426] width 1059 height 729
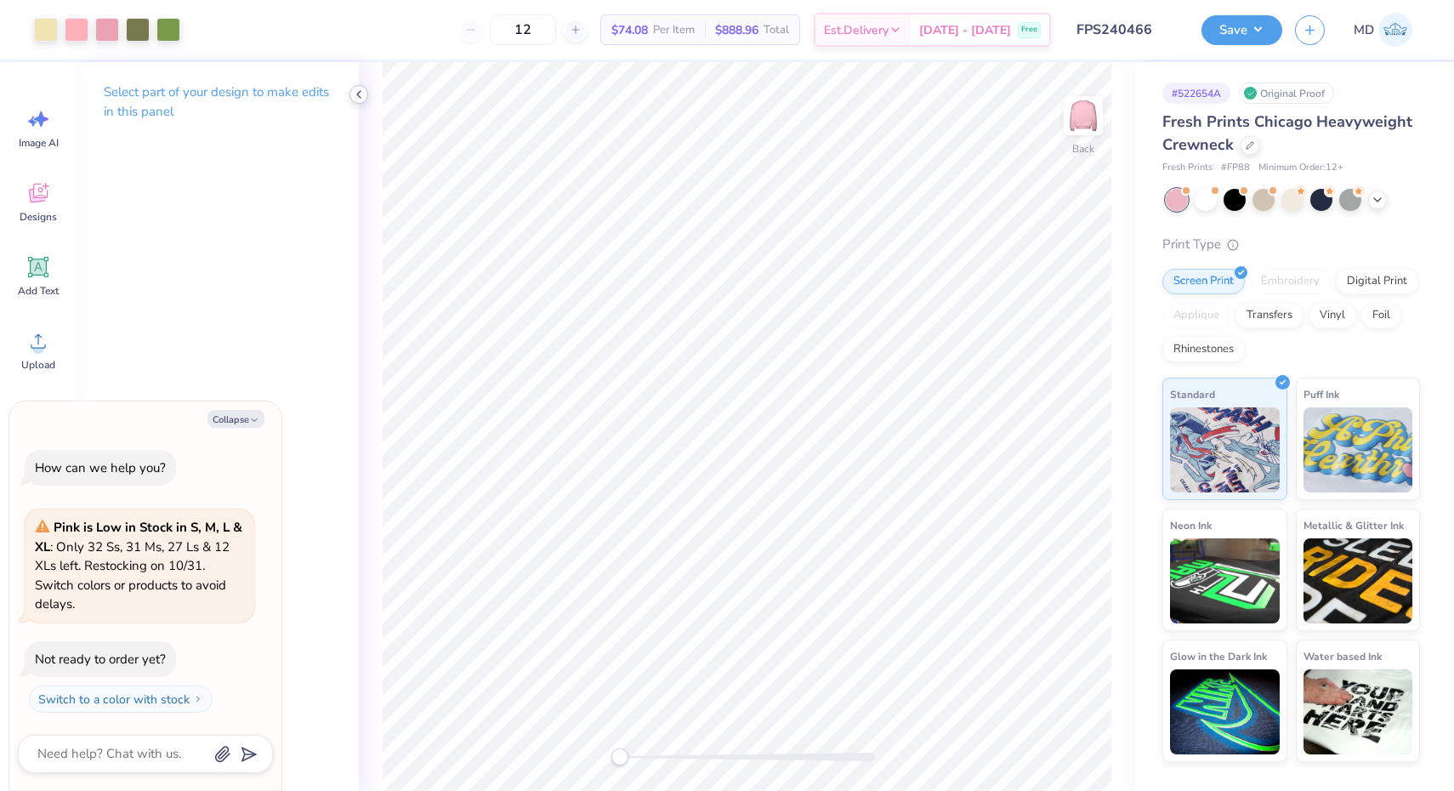
click at [358, 97] on icon at bounding box center [359, 95] width 14 height 14
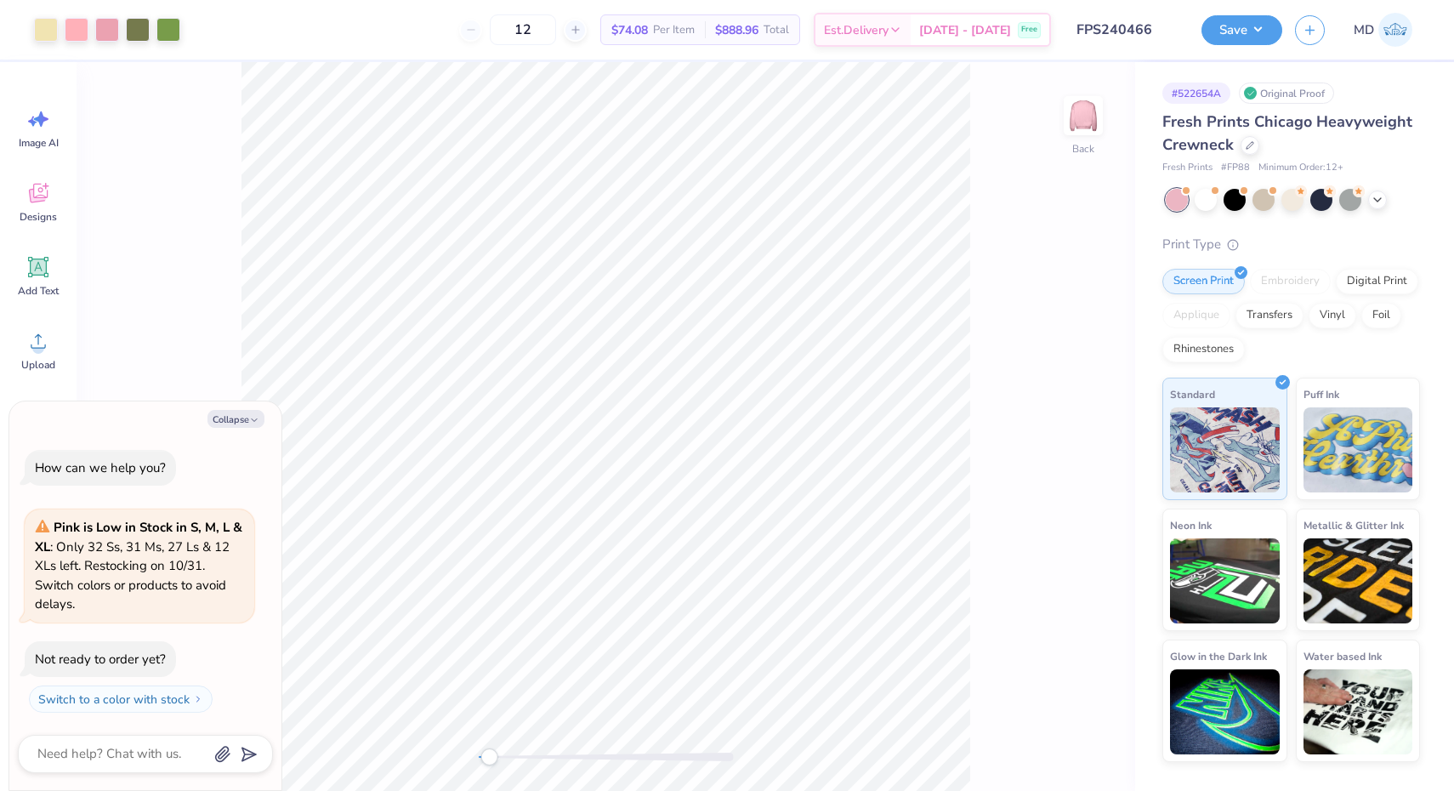
drag, startPoint x: 480, startPoint y: 757, endPoint x: 489, endPoint y: 758, distance: 9.4
click at [489, 758] on div "Accessibility label" at bounding box center [489, 757] width 17 height 17
drag, startPoint x: 489, startPoint y: 758, endPoint x: 474, endPoint y: 758, distance: 15.3
click at [474, 758] on div "Accessibility label" at bounding box center [478, 757] width 17 height 17
type textarea "x"
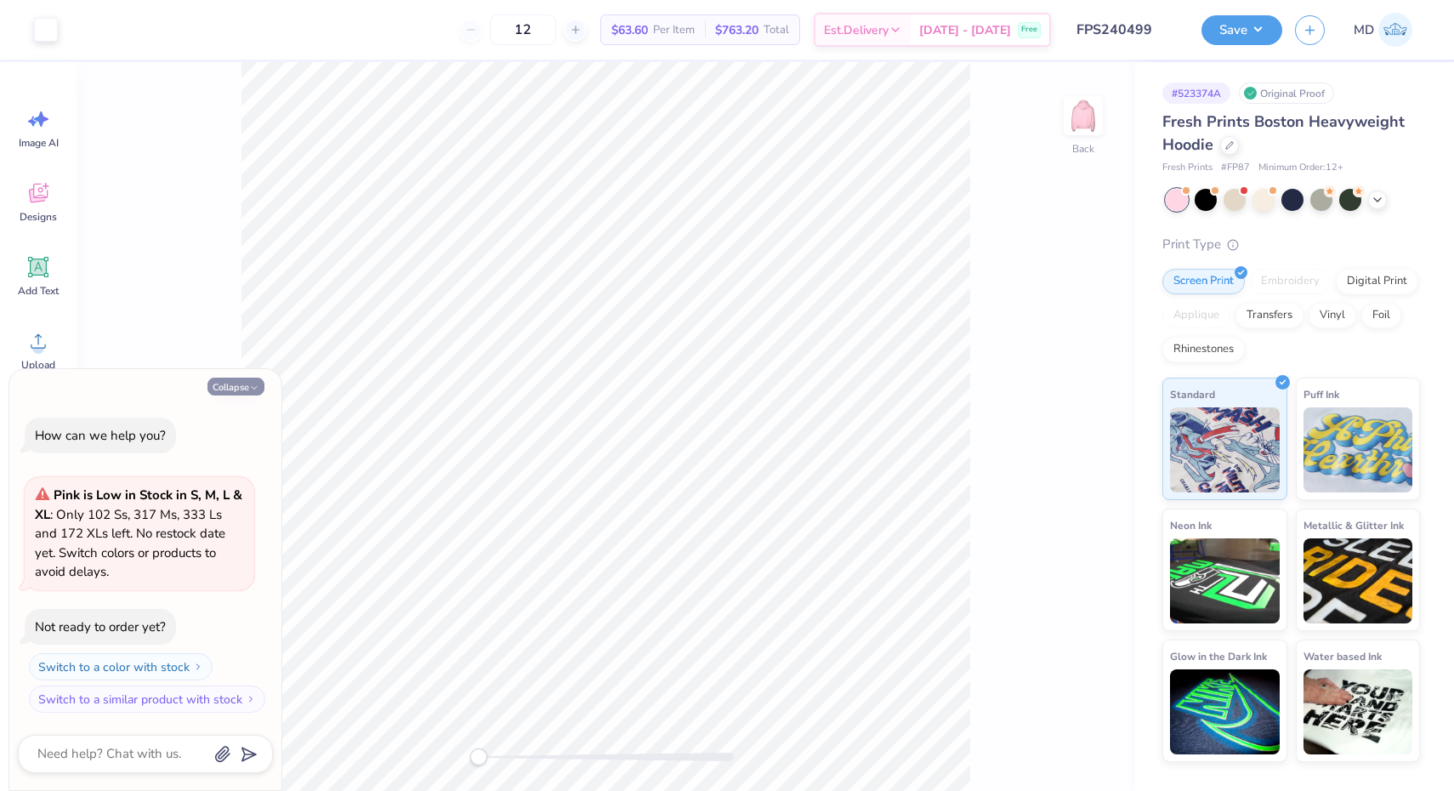
click at [246, 384] on button "Collapse" at bounding box center [236, 387] width 57 height 18
type textarea "x"
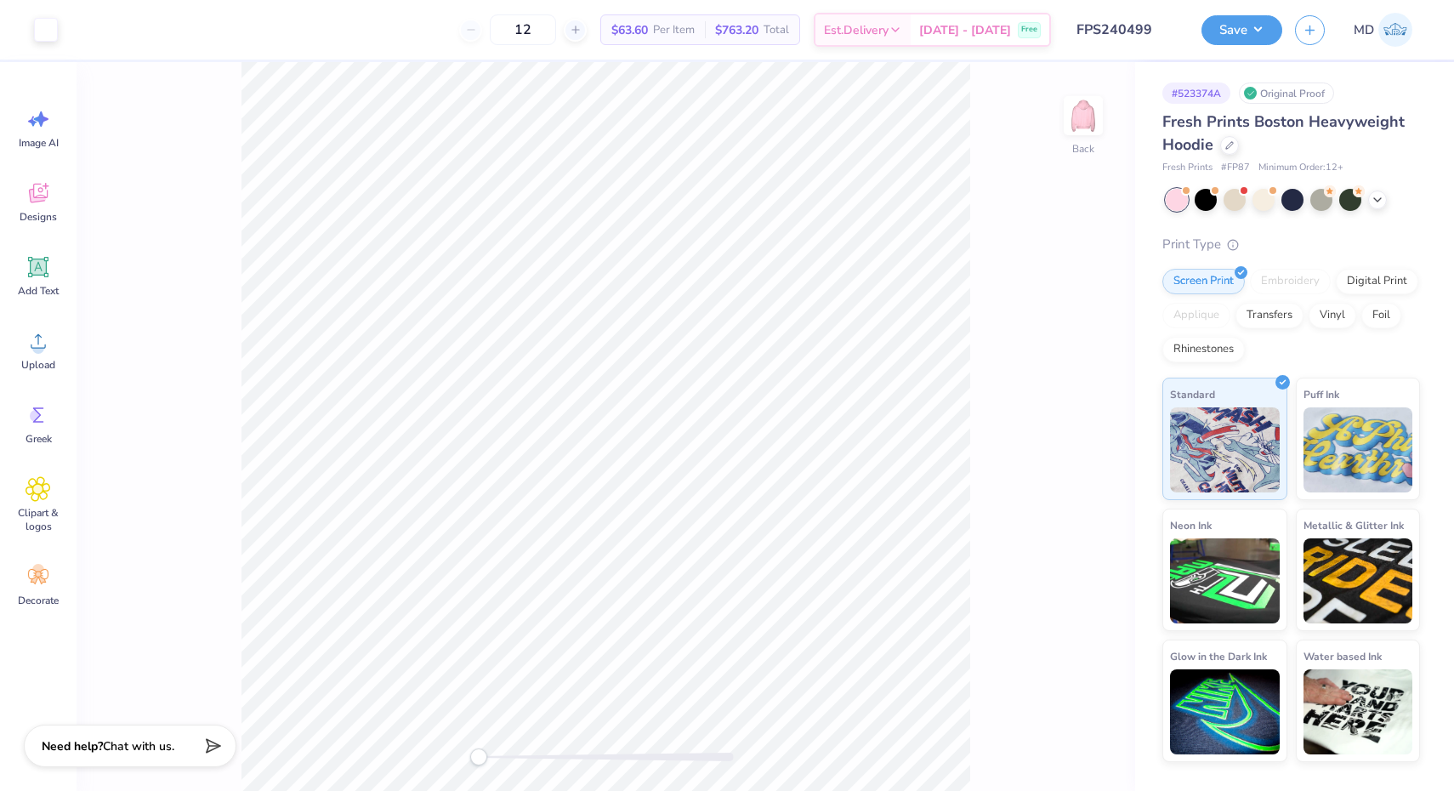
click at [455, 759] on div "Back" at bounding box center [606, 426] width 1059 height 729
drag, startPoint x: 480, startPoint y: 759, endPoint x: 487, endPoint y: 763, distance: 8.8
click at [487, 763] on div "Accessibility label" at bounding box center [487, 757] width 17 height 17
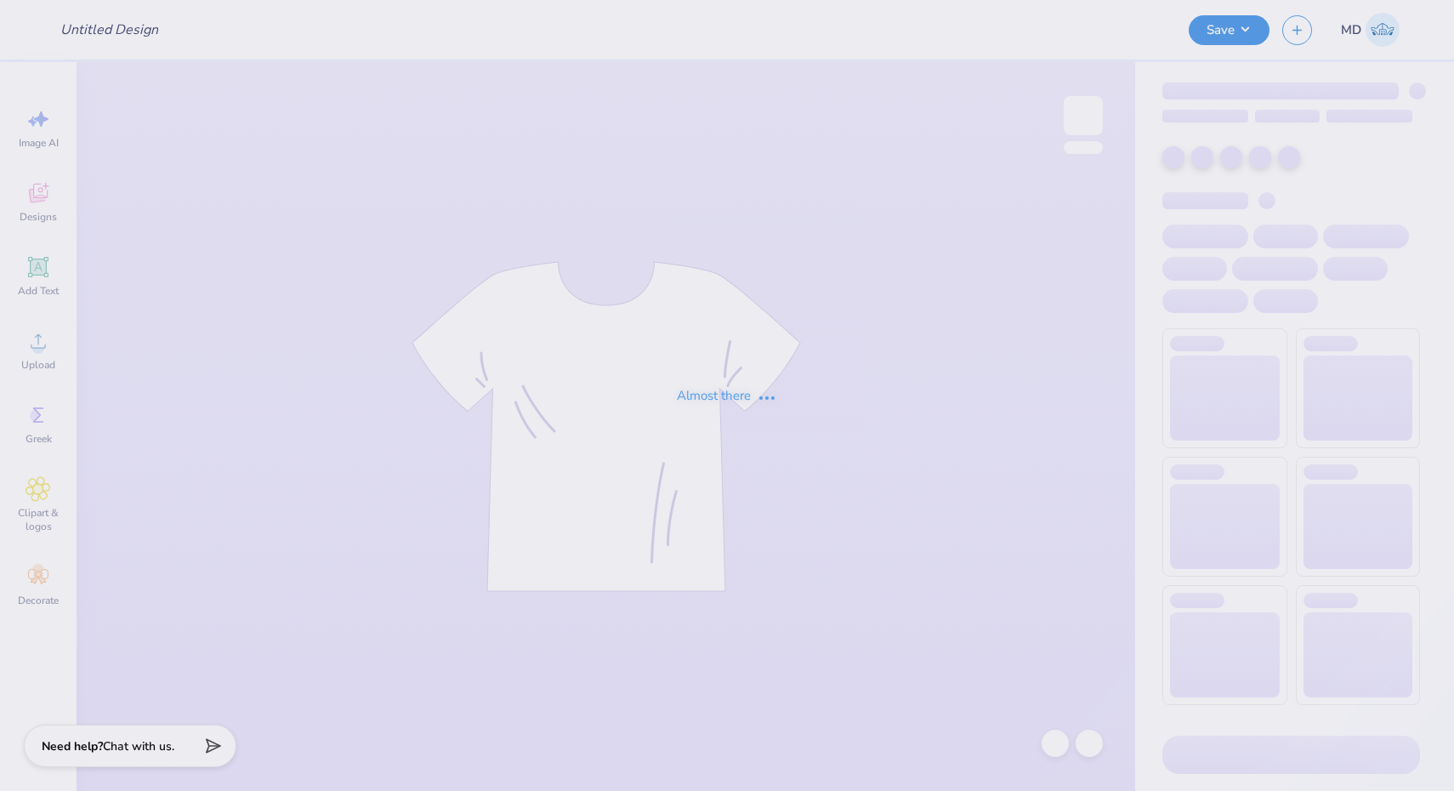
type input "FPS240385"
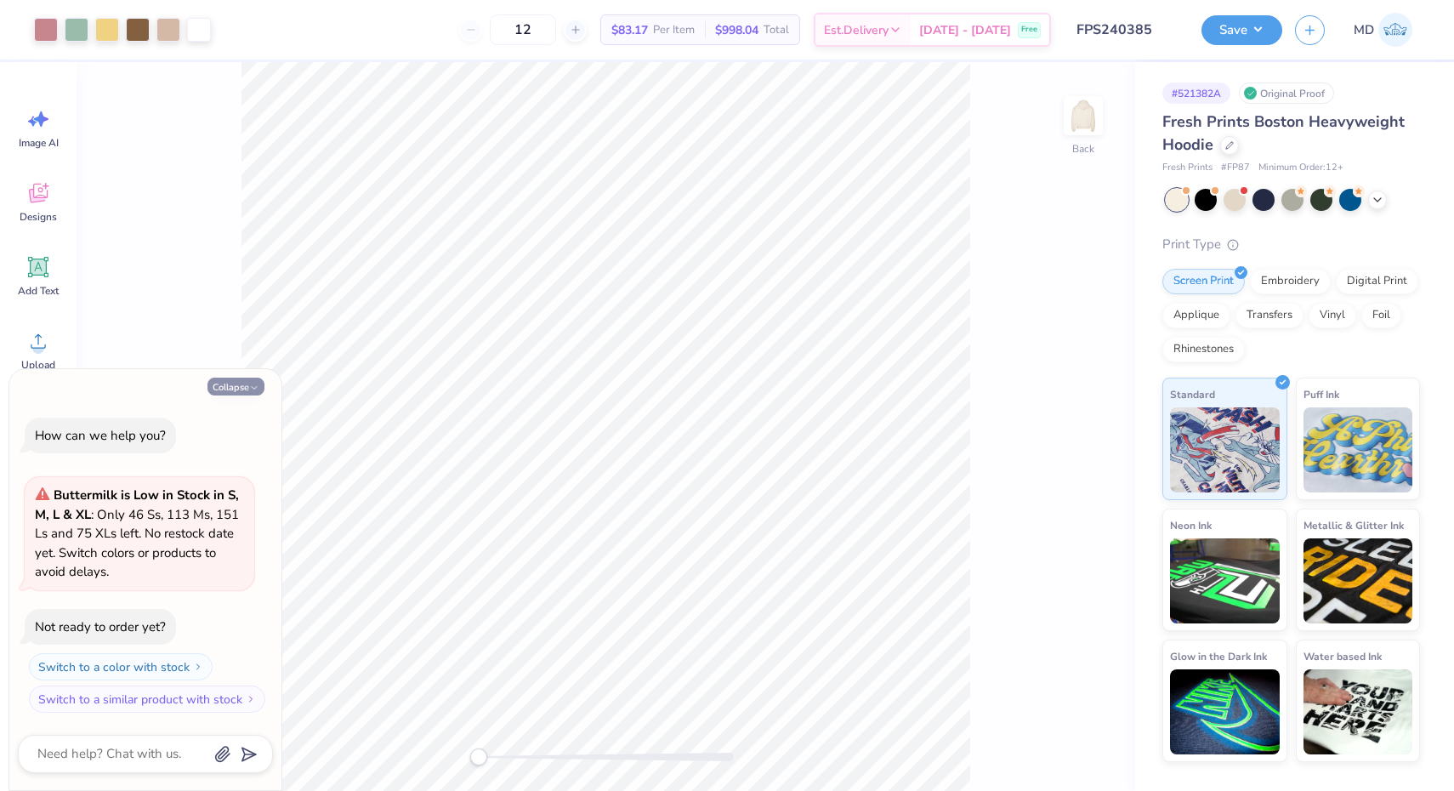
click at [216, 390] on button "Collapse" at bounding box center [236, 387] width 57 height 18
type textarea "x"
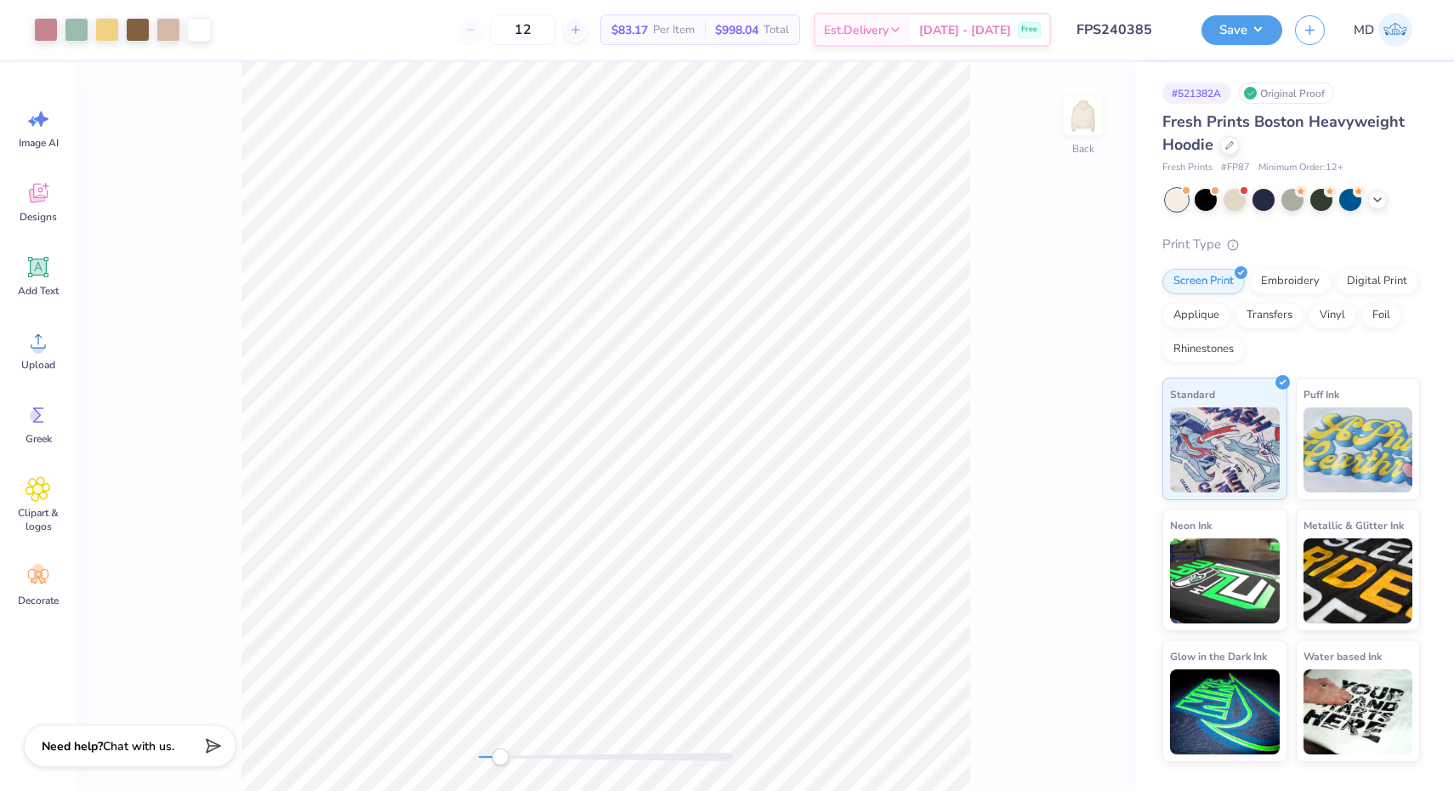
drag, startPoint x: 481, startPoint y: 753, endPoint x: 500, endPoint y: 753, distance: 19.6
click at [500, 753] on div "Accessibility label" at bounding box center [500, 757] width 17 height 17
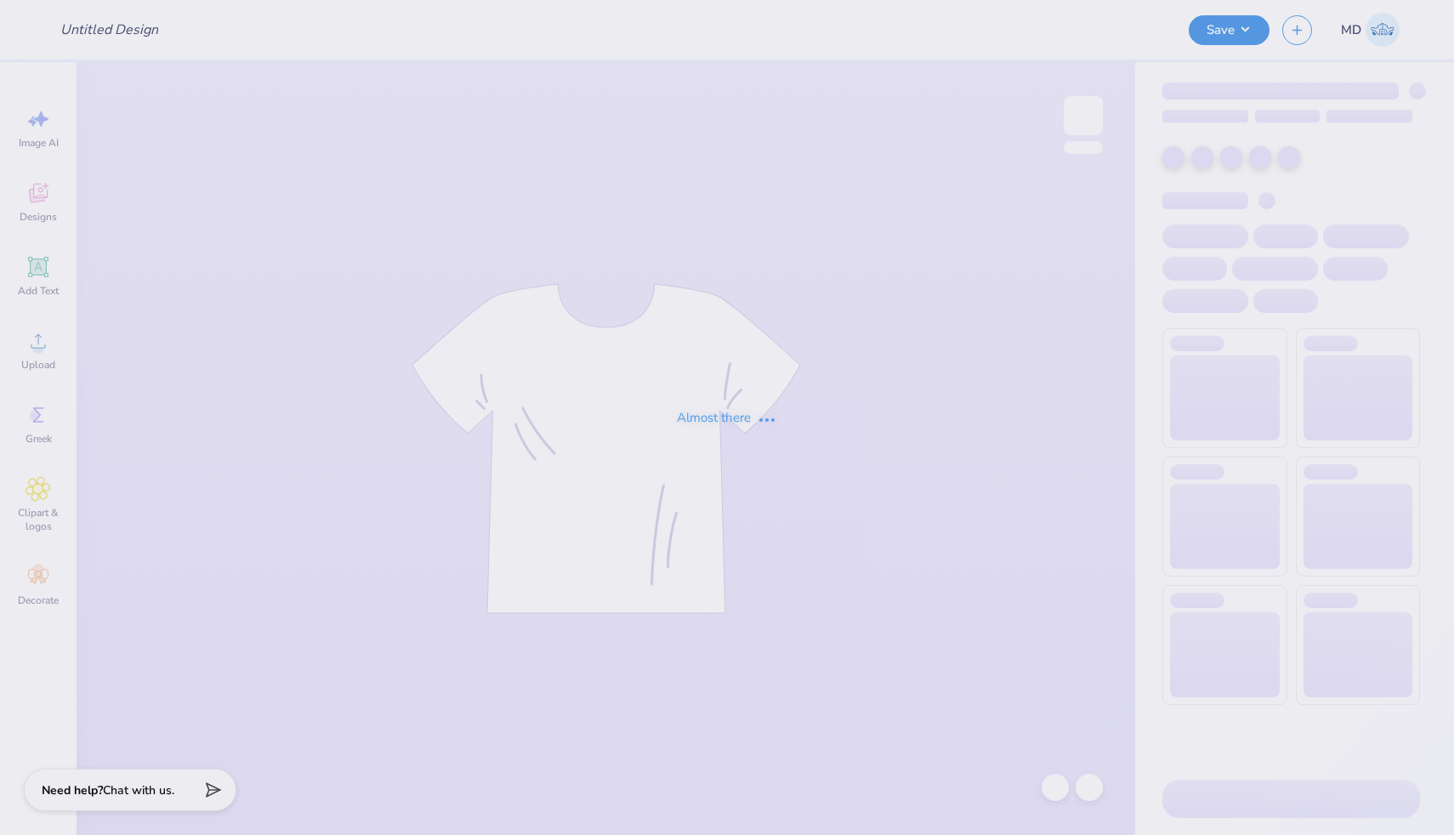
type input "FPS240487"
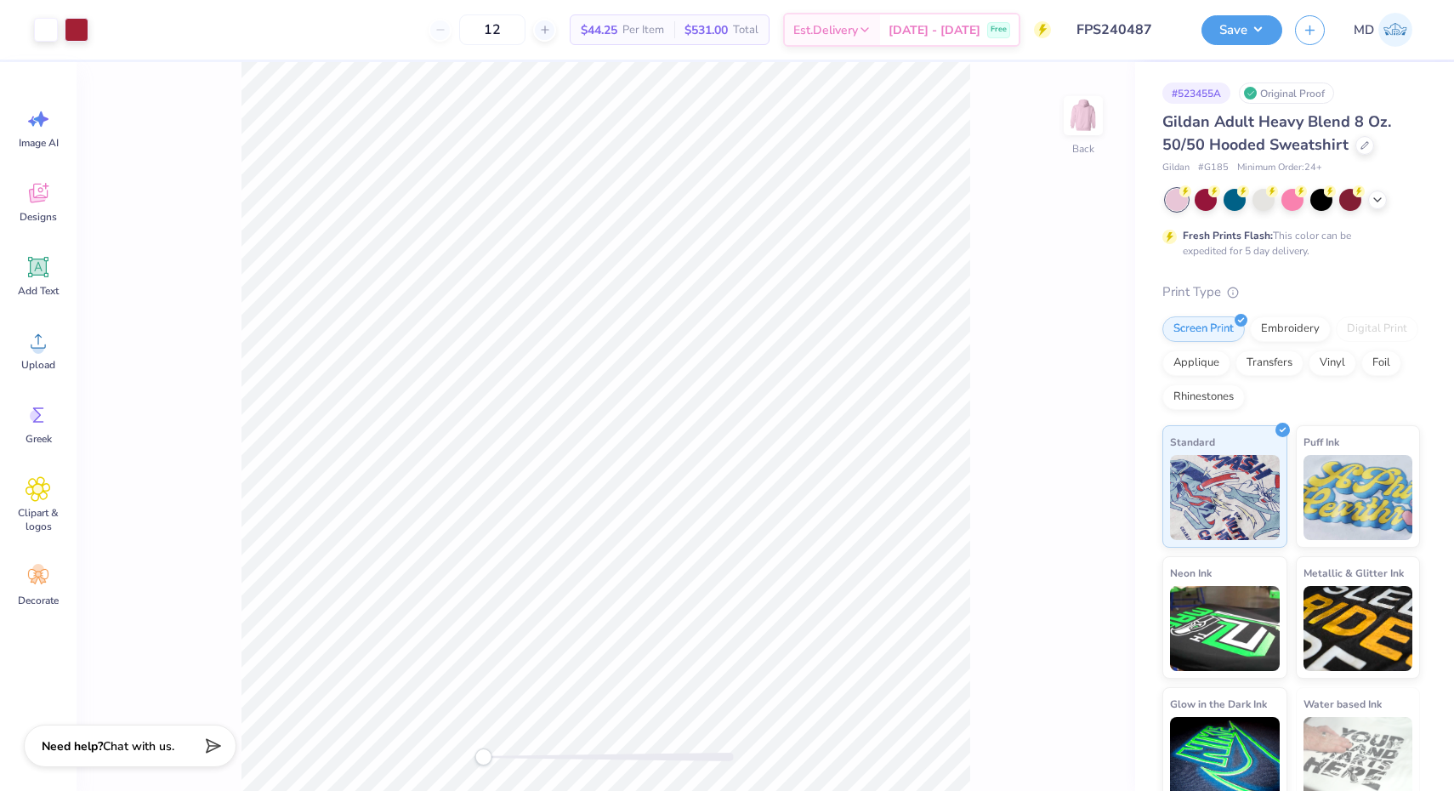
click at [483, 758] on div "Accessibility label" at bounding box center [483, 757] width 17 height 17
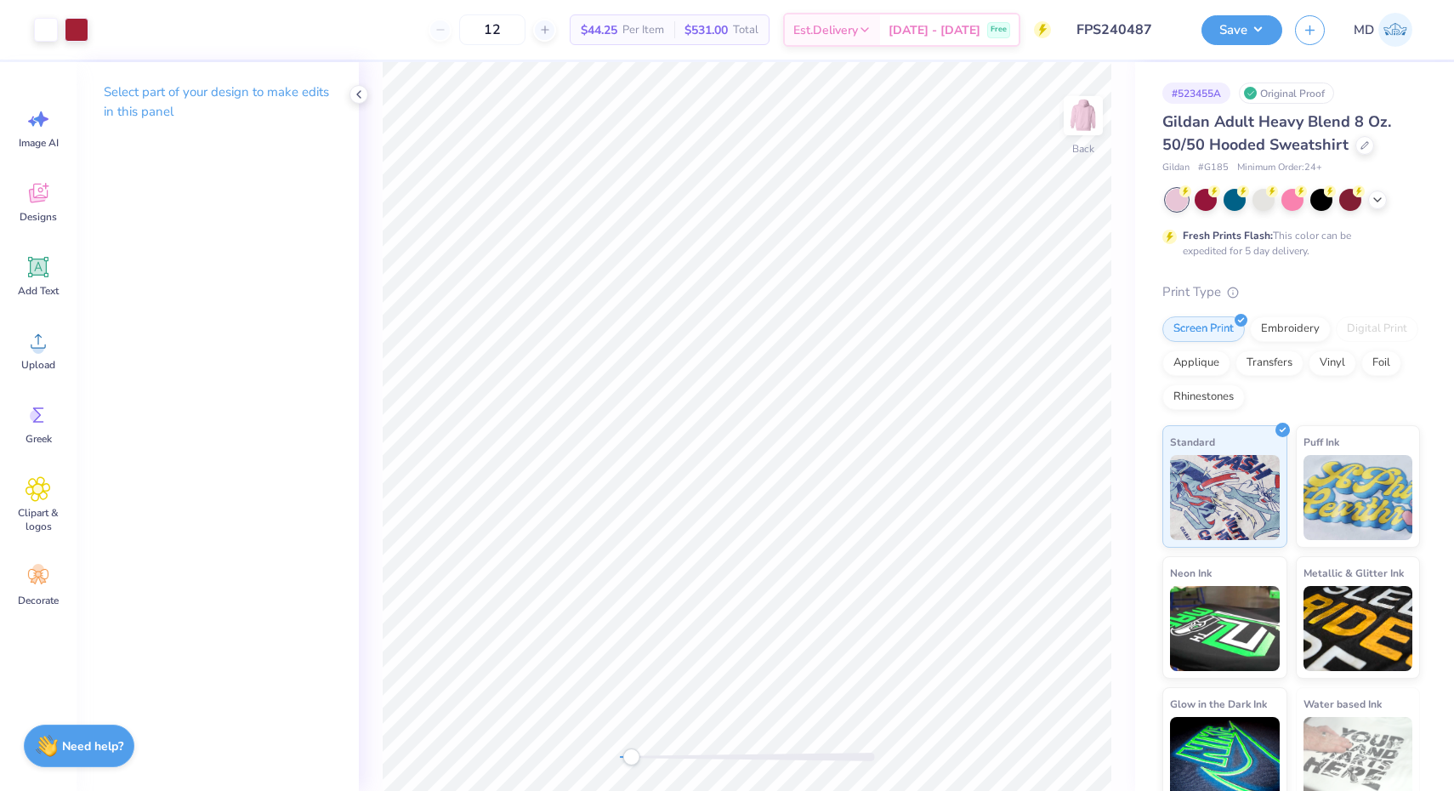
click at [631, 760] on div "Accessibility label" at bounding box center [631, 757] width 17 height 17
click at [1261, 205] on div at bounding box center [1264, 198] width 22 height 22
click at [1380, 206] on div at bounding box center [1378, 198] width 19 height 19
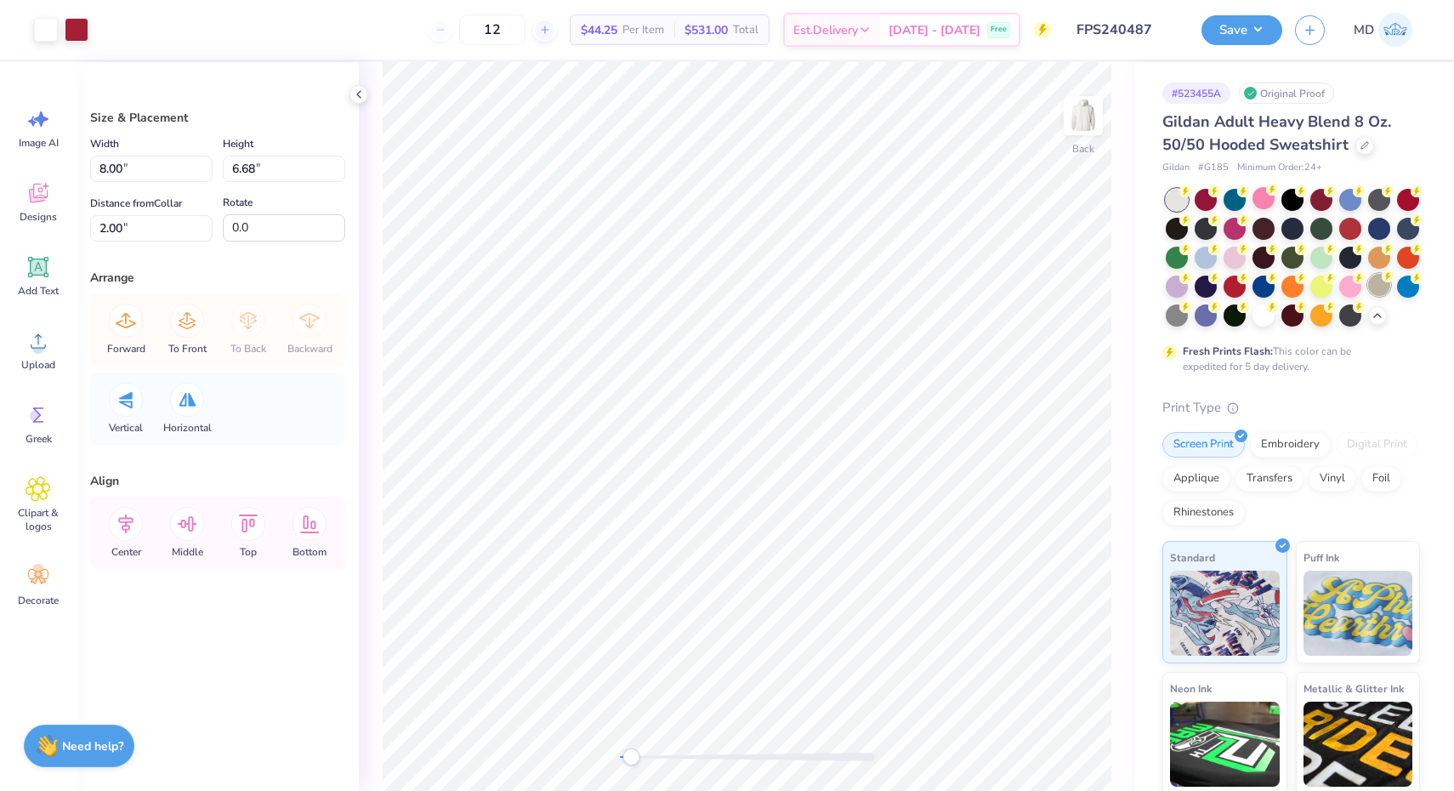
click at [1369, 296] on div at bounding box center [1380, 285] width 22 height 22
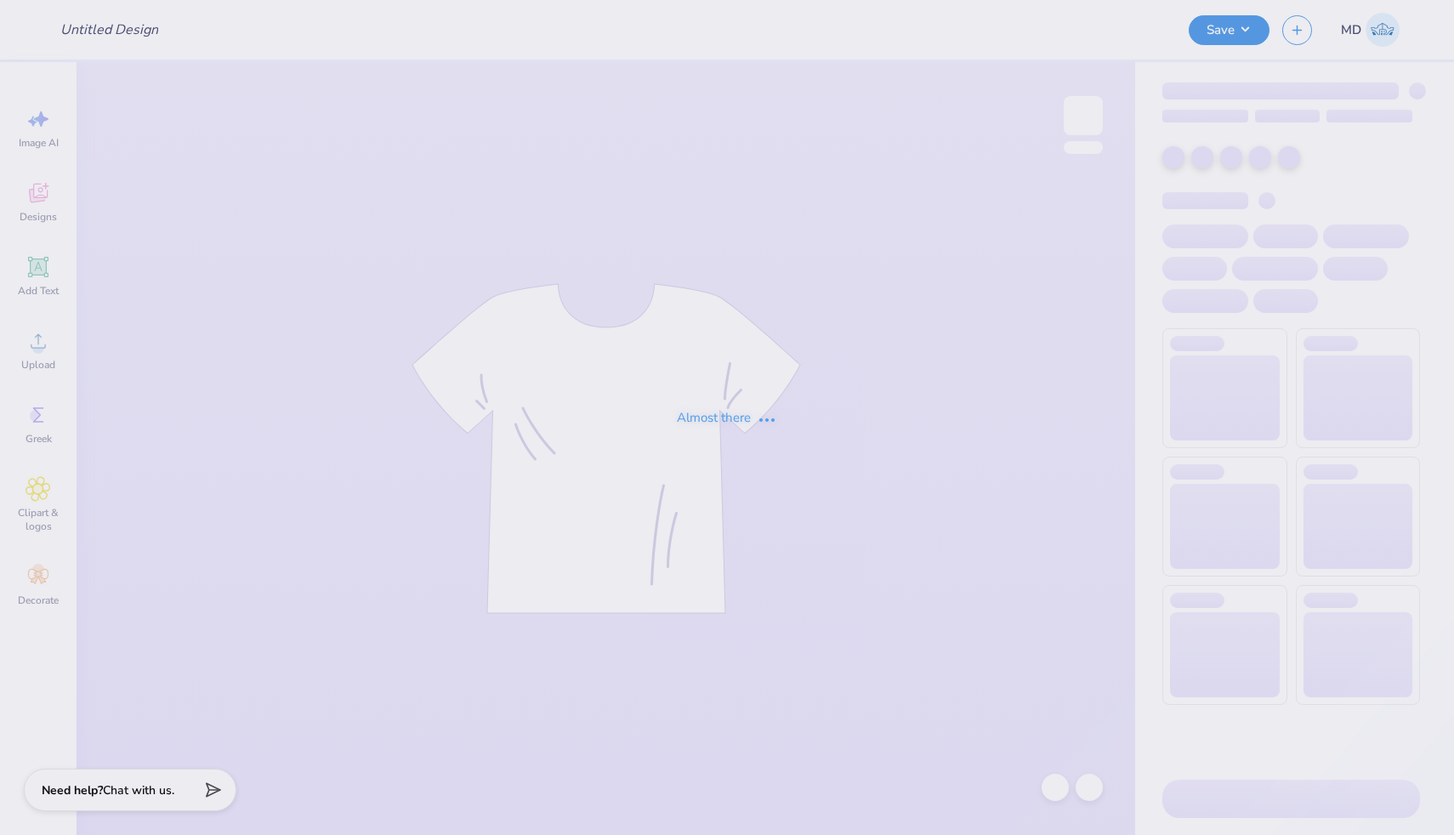
type input "FPS240377"
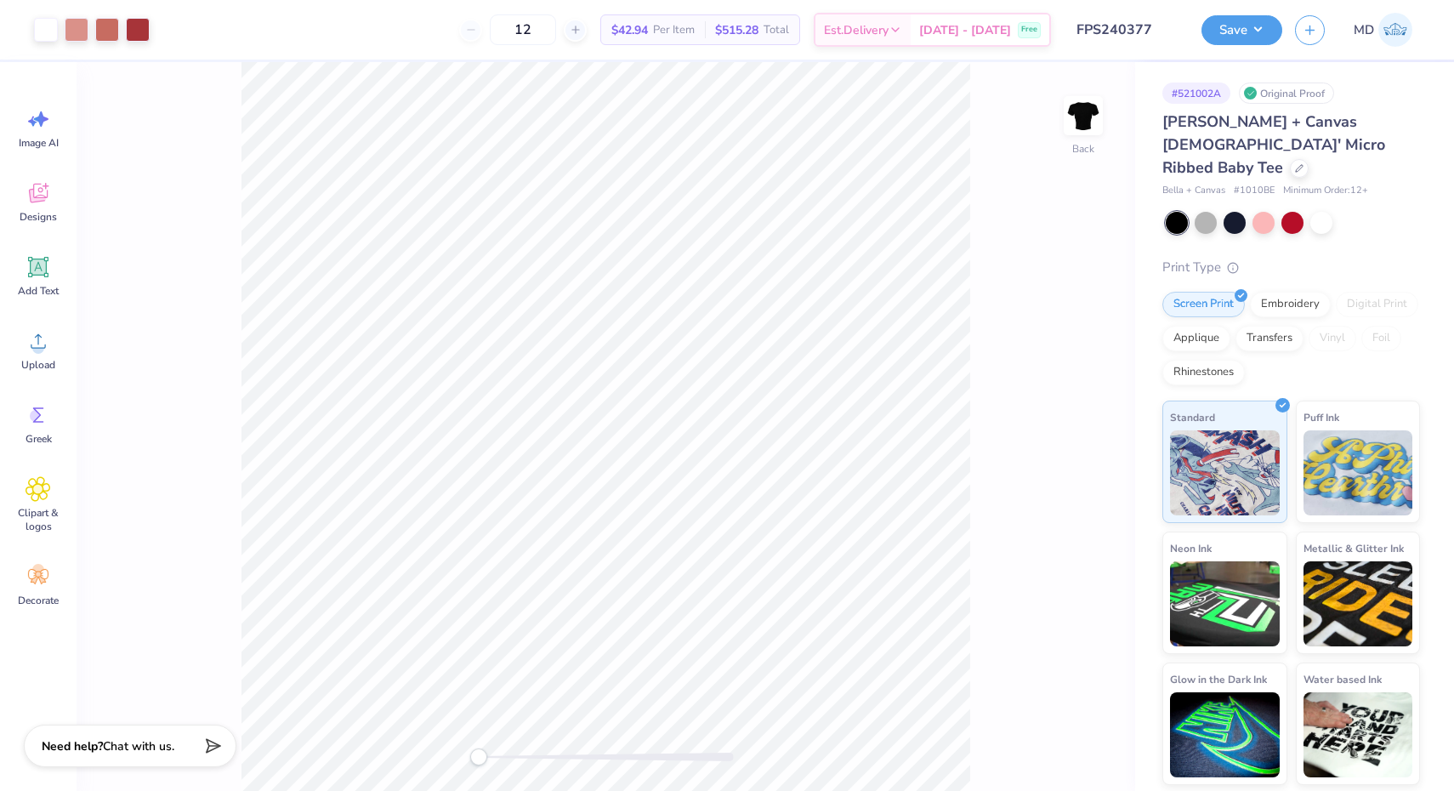
click at [461, 764] on div "Back" at bounding box center [606, 426] width 1059 height 729
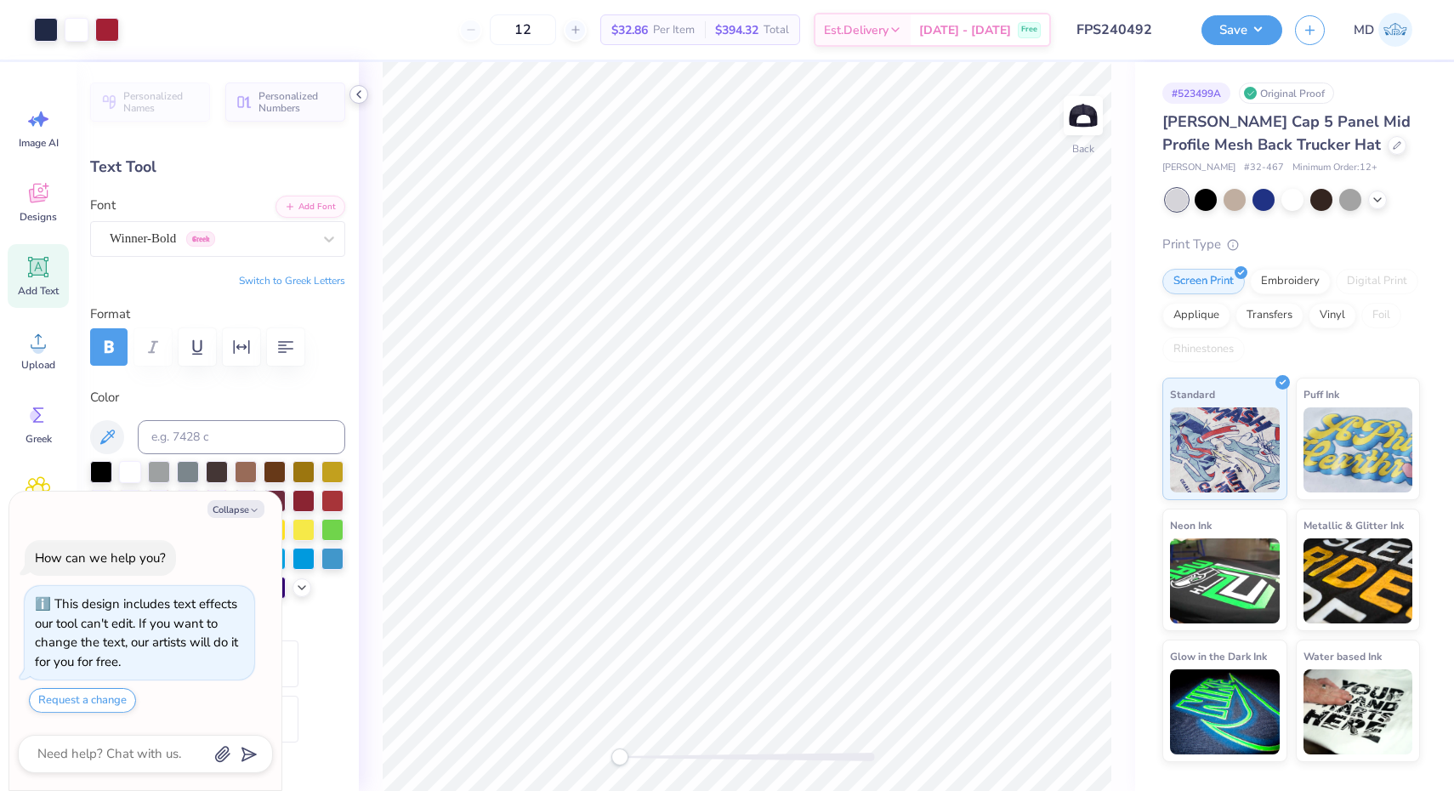
click at [362, 92] on icon at bounding box center [359, 95] width 14 height 14
type textarea "x"
type input "0.76"
click at [357, 92] on icon at bounding box center [359, 95] width 14 height 14
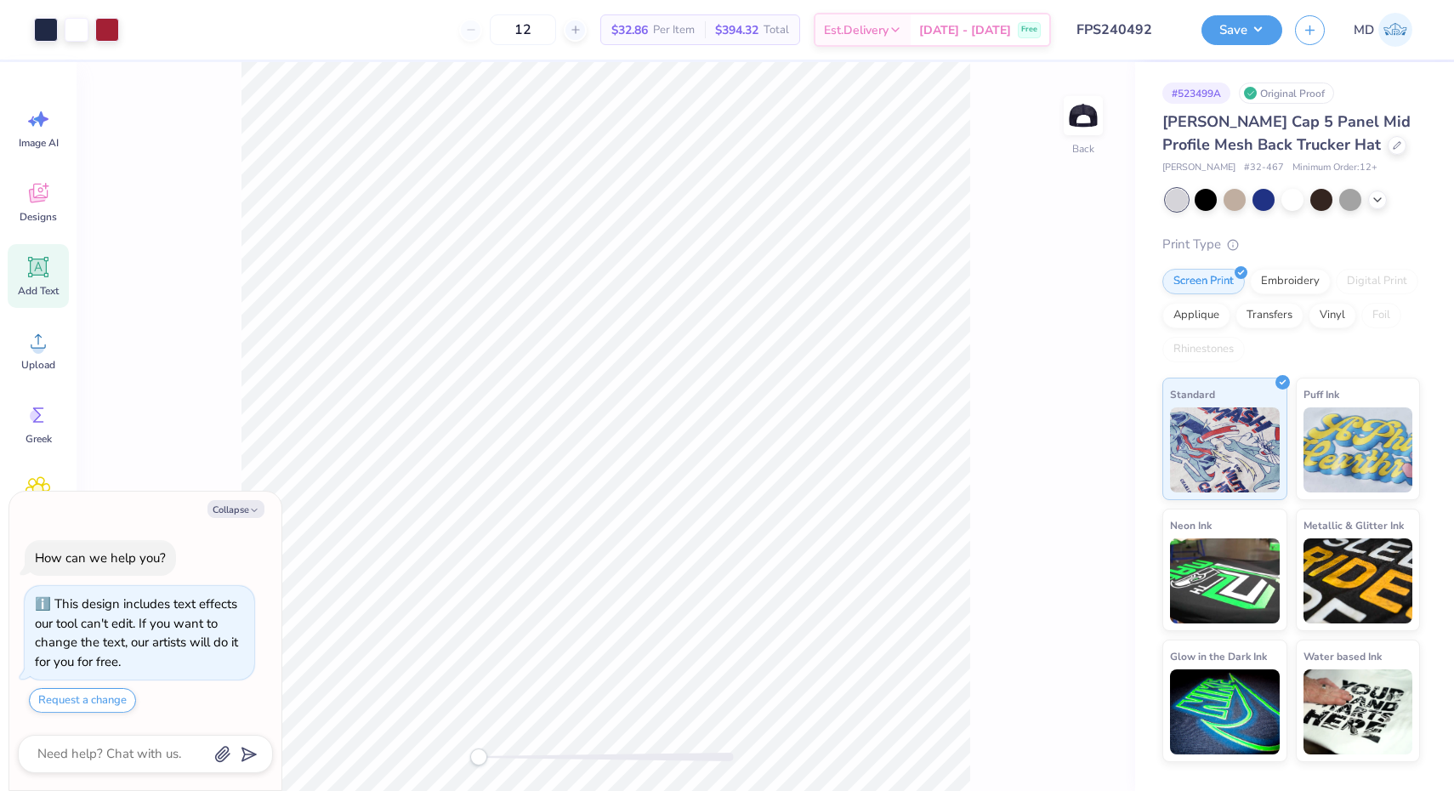
type textarea "x"
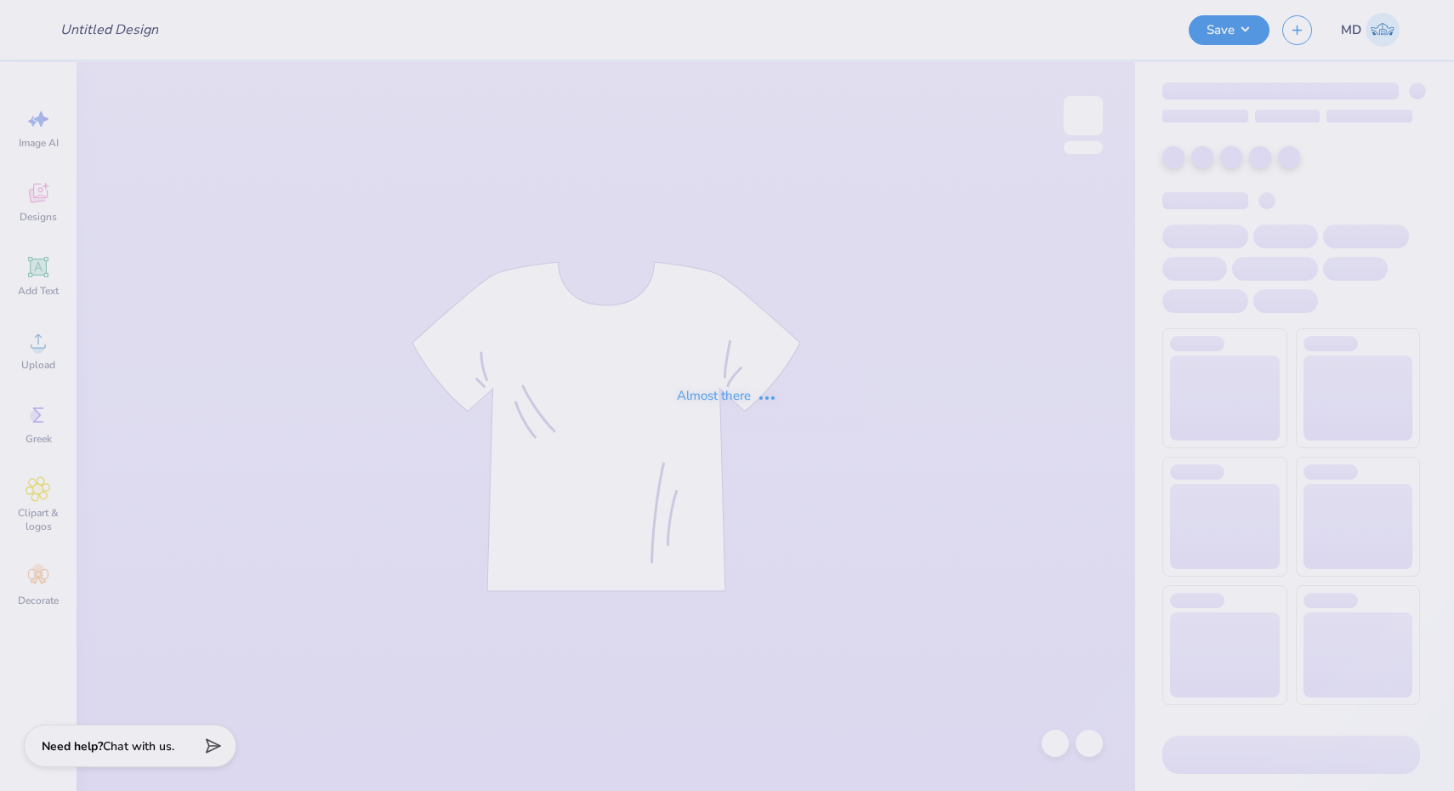
type input "FPS240494"
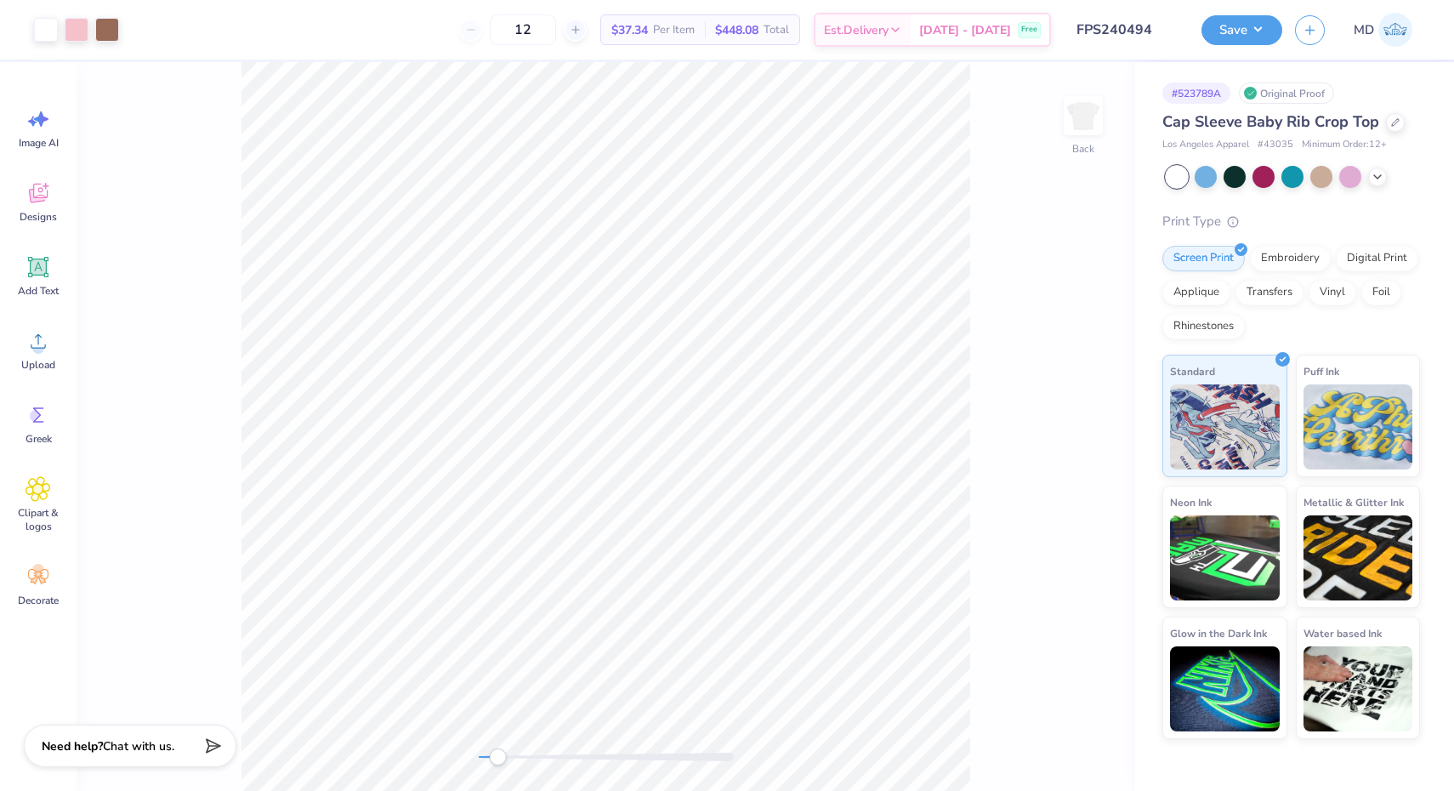
drag, startPoint x: 481, startPoint y: 756, endPoint x: 498, endPoint y: 757, distance: 16.2
click at [498, 757] on div "Accessibility label" at bounding box center [497, 757] width 17 height 17
click at [468, 757] on div "Back" at bounding box center [606, 426] width 1059 height 729
